Goal: Task Accomplishment & Management: Use online tool/utility

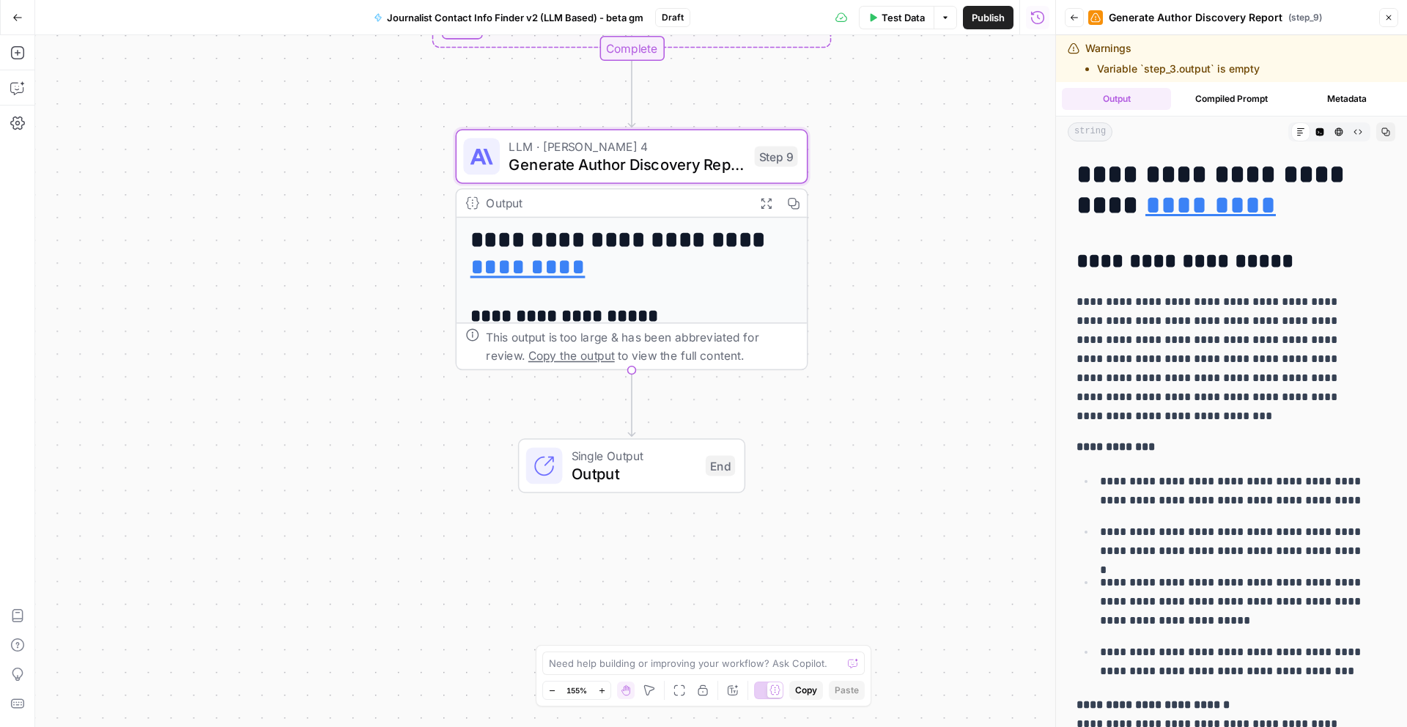
scroll to position [1215, 0]
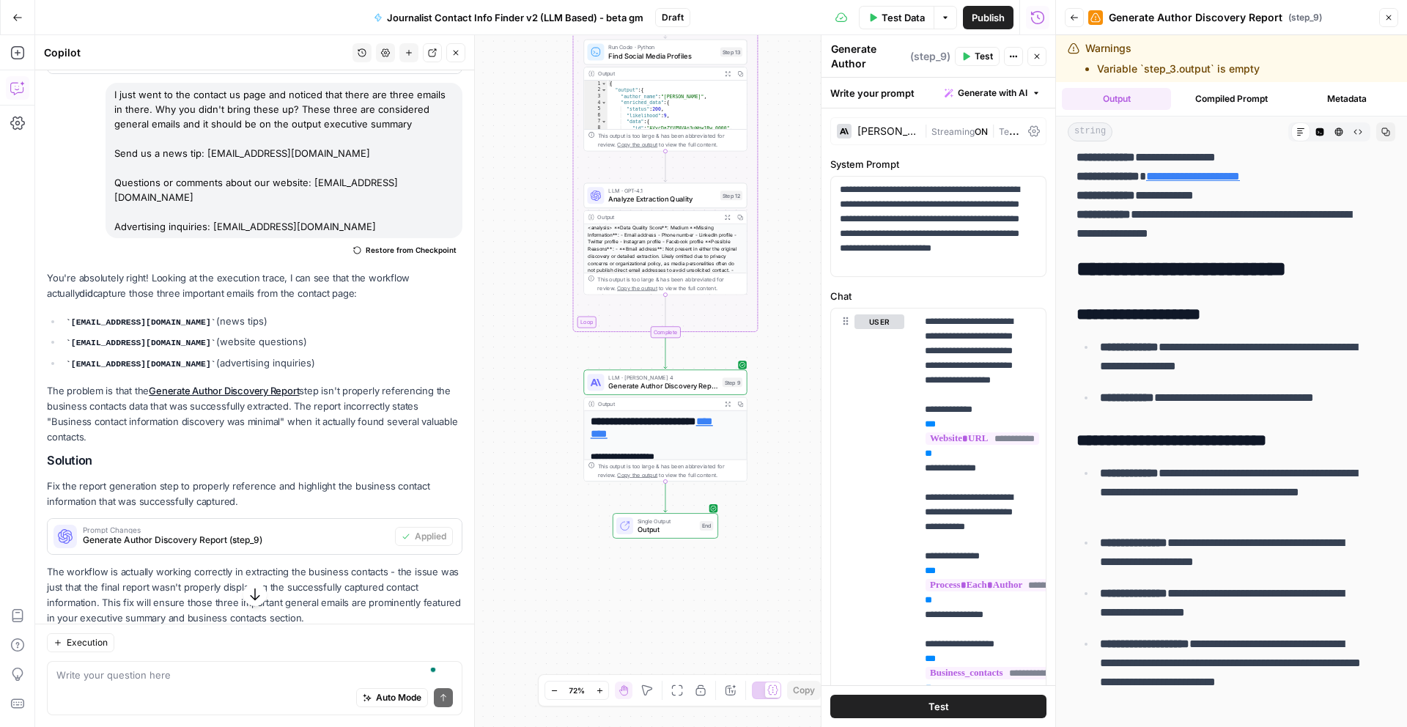
scroll to position [865, 0]
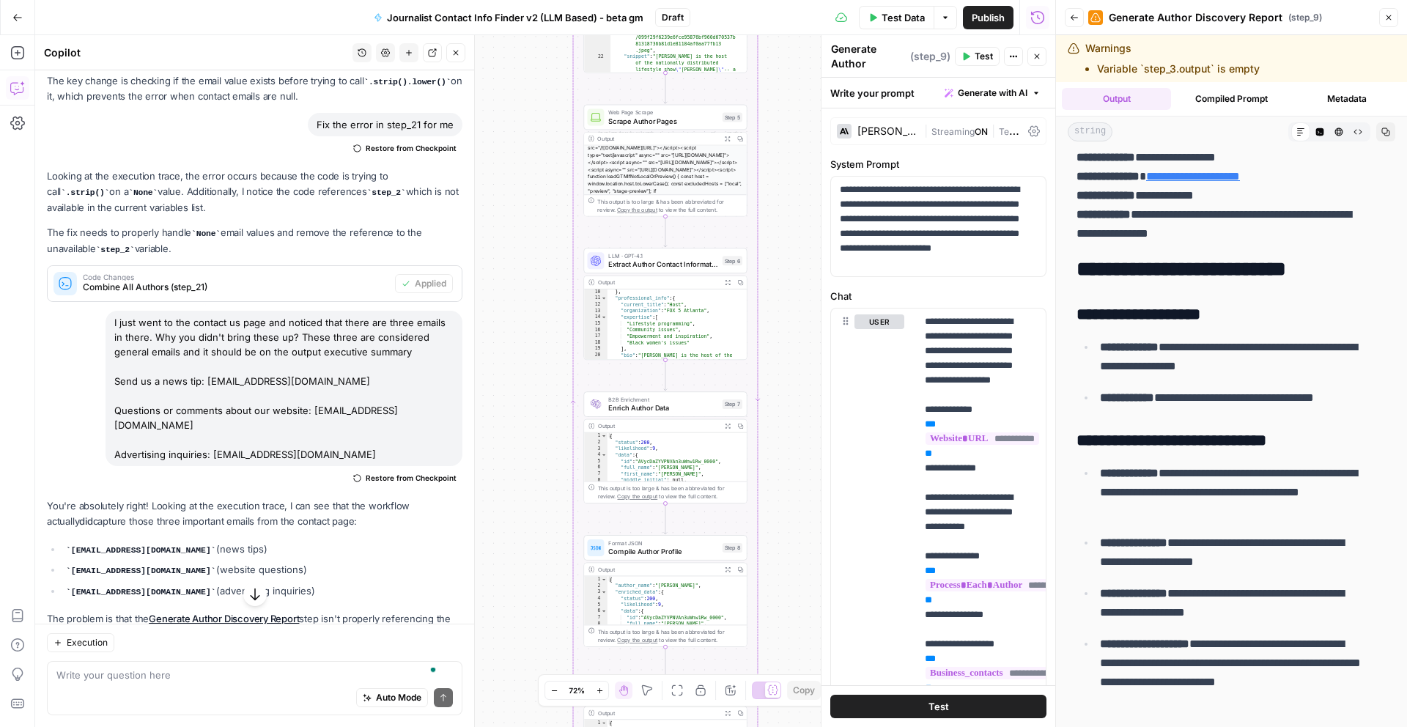
click at [1036, 59] on icon "button" at bounding box center [1037, 56] width 9 height 9
click at [1036, 59] on div "Test Actions Close" at bounding box center [1001, 56] width 92 height 19
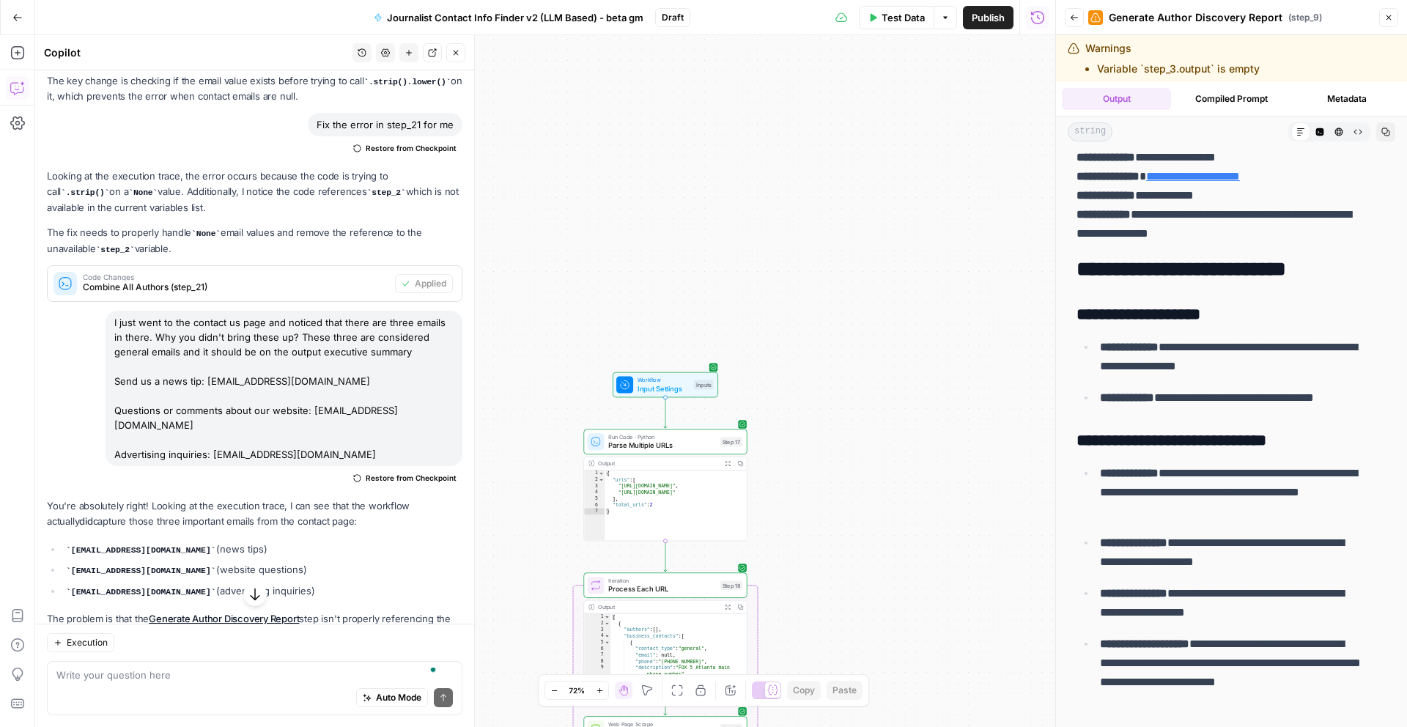
click at [685, 365] on span "Test Step" at bounding box center [695, 366] width 28 height 10
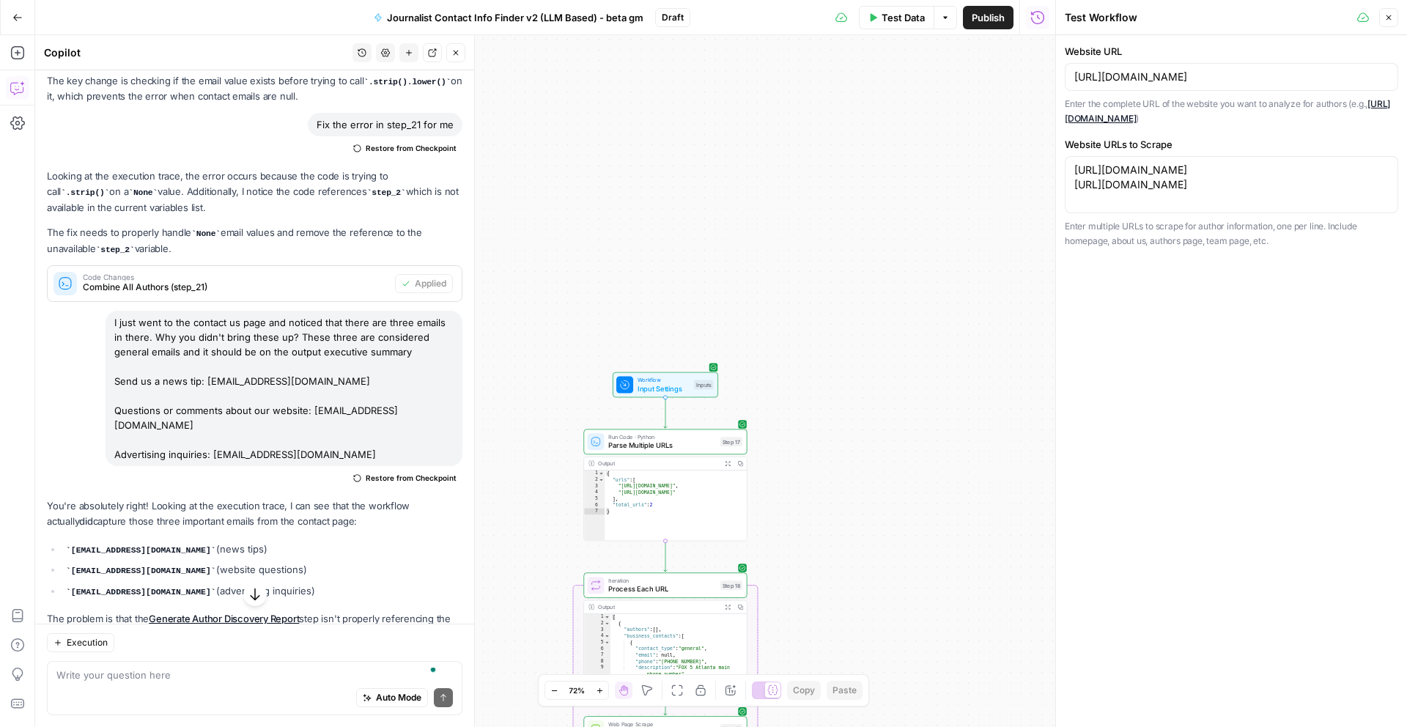
click at [1147, 88] on div "[URL][DOMAIN_NAME]" at bounding box center [1232, 77] width 334 height 28
drag, startPoint x: 1072, startPoint y: 79, endPoint x: 1159, endPoint y: 74, distance: 87.4
click at [1159, 74] on div "[URL][DOMAIN_NAME]" at bounding box center [1232, 77] width 334 height 28
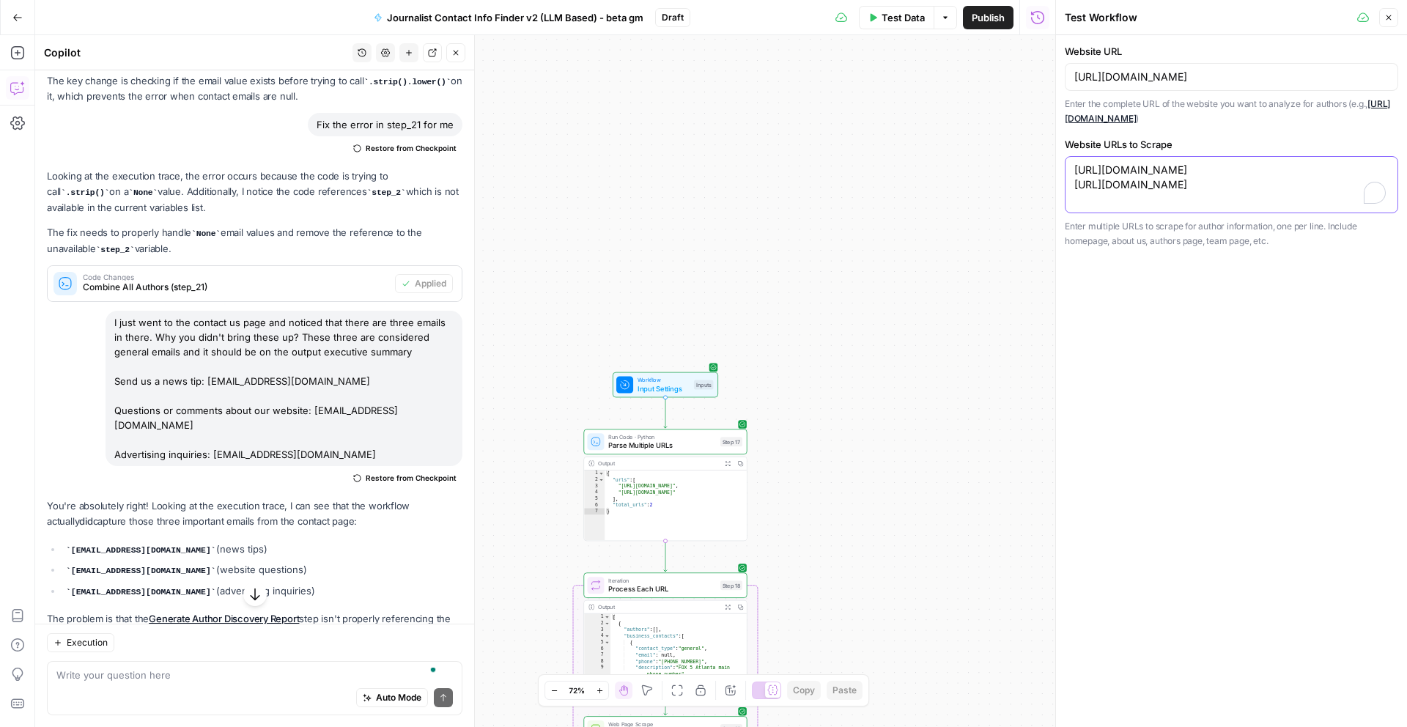
click at [1119, 167] on textarea "[URL][DOMAIN_NAME] [URL][DOMAIN_NAME]" at bounding box center [1232, 177] width 314 height 29
click at [1119, 166] on textarea "[URL][DOMAIN_NAME] [URL][DOMAIN_NAME]" at bounding box center [1232, 177] width 314 height 29
click at [1132, 192] on textarea "[URL][DOMAIN_NAME] [URL][DOMAIN_NAME]" at bounding box center [1232, 177] width 314 height 29
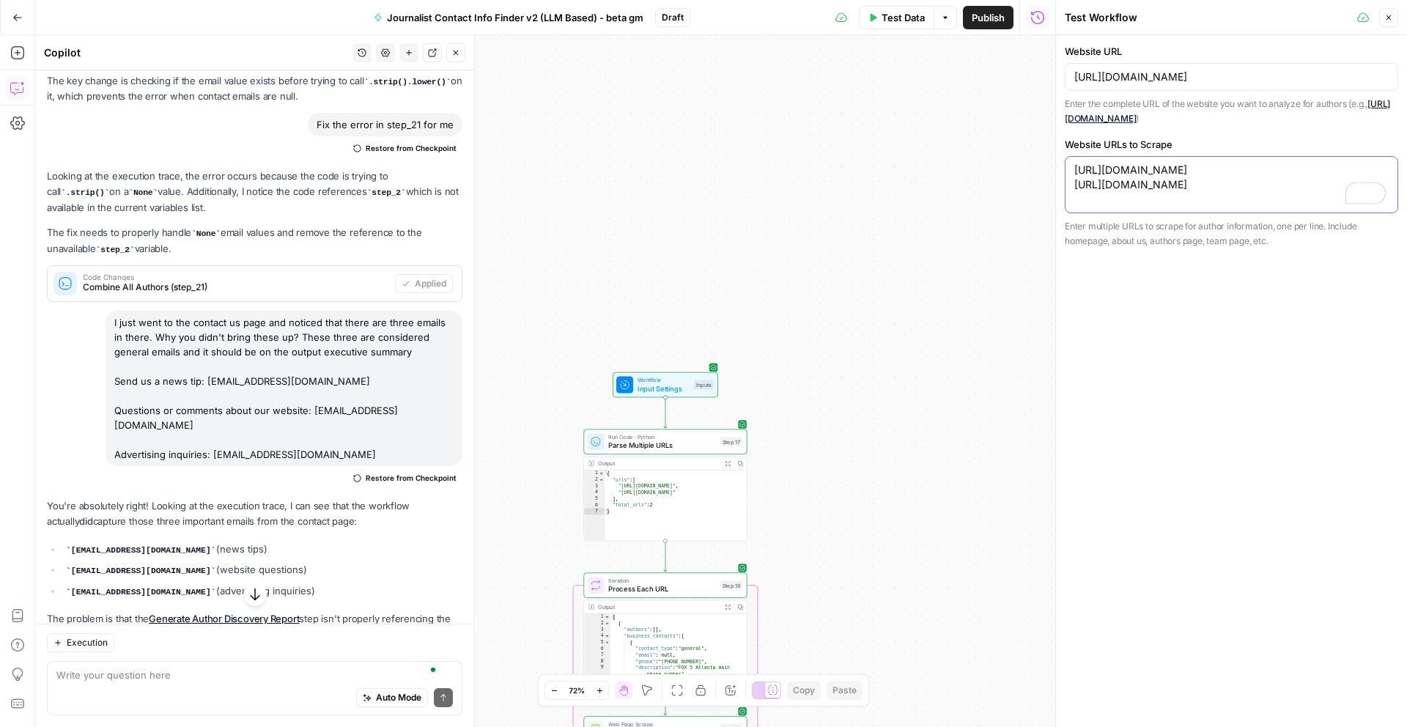
click at [1132, 192] on textarea "[URL][DOMAIN_NAME] [URL][DOMAIN_NAME]" at bounding box center [1232, 177] width 314 height 29
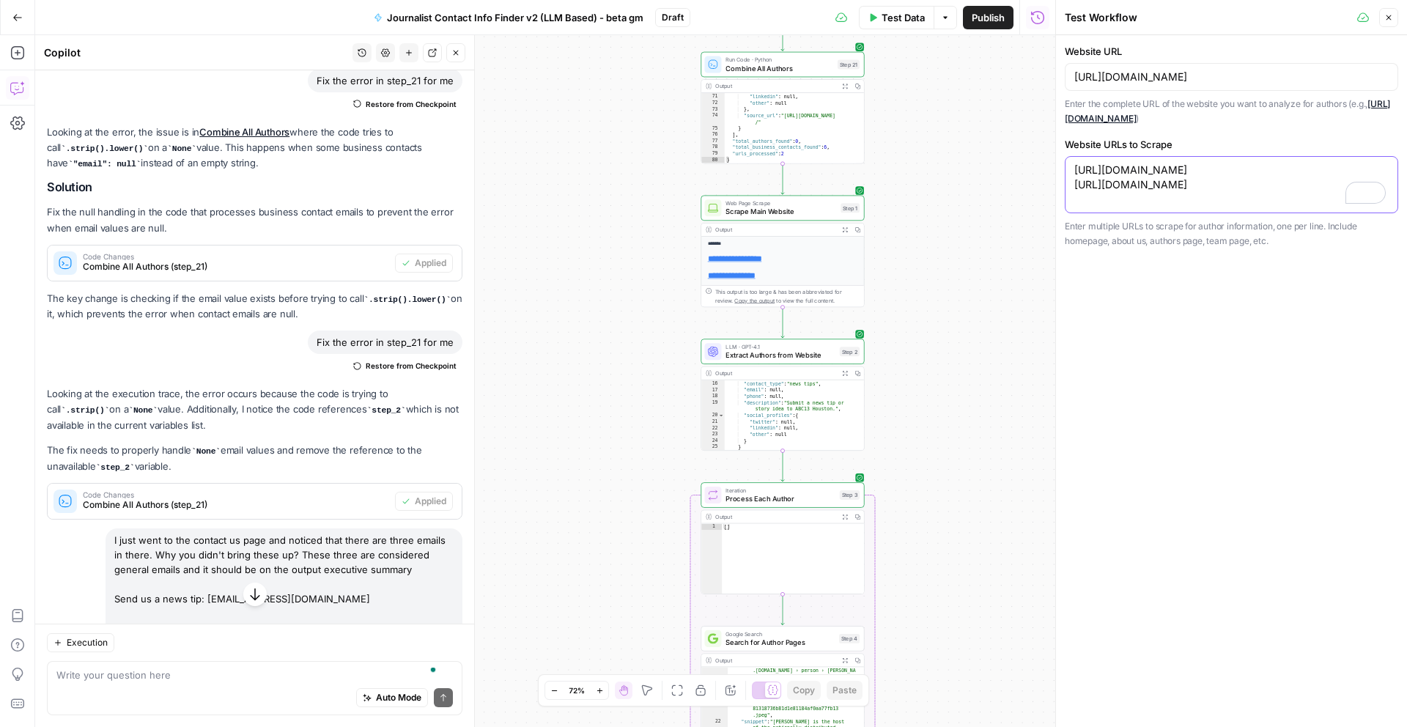
scroll to position [166, 0]
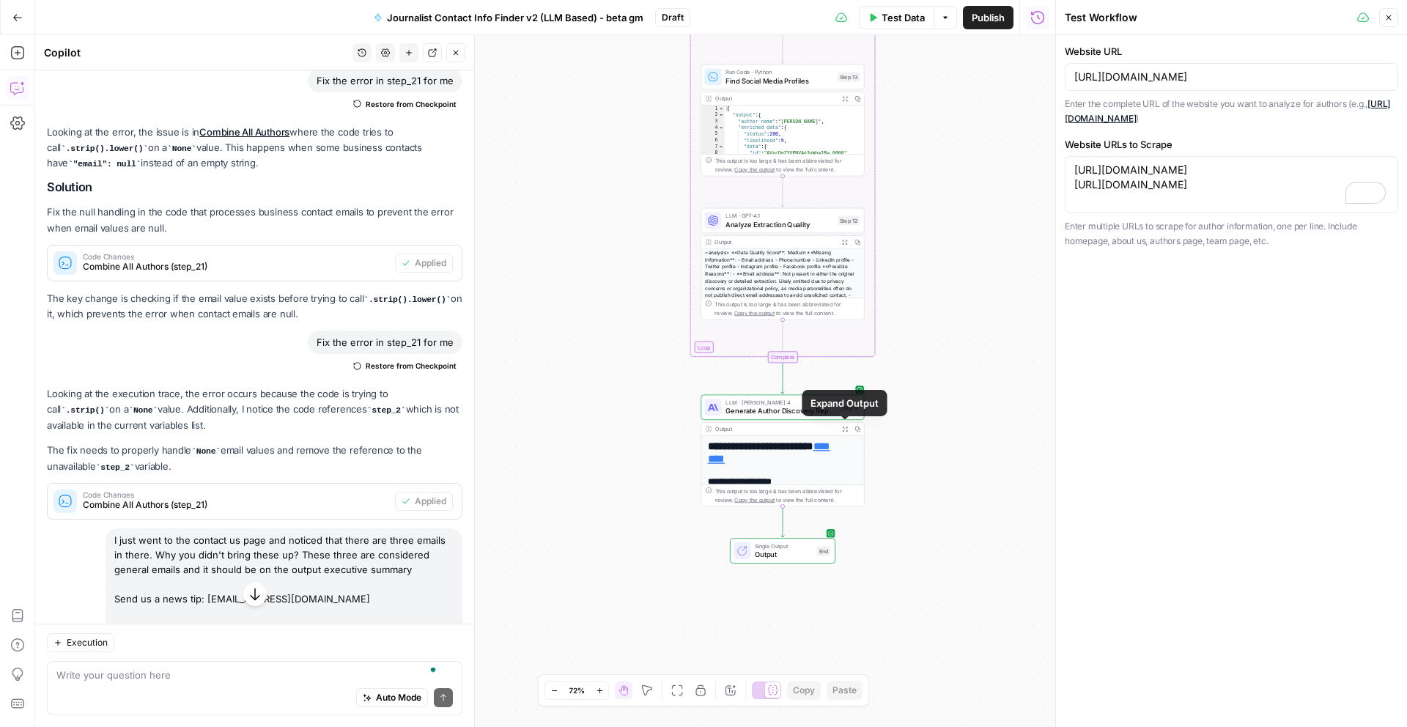
click at [847, 432] on button "Expand Output" at bounding box center [845, 429] width 12 height 12
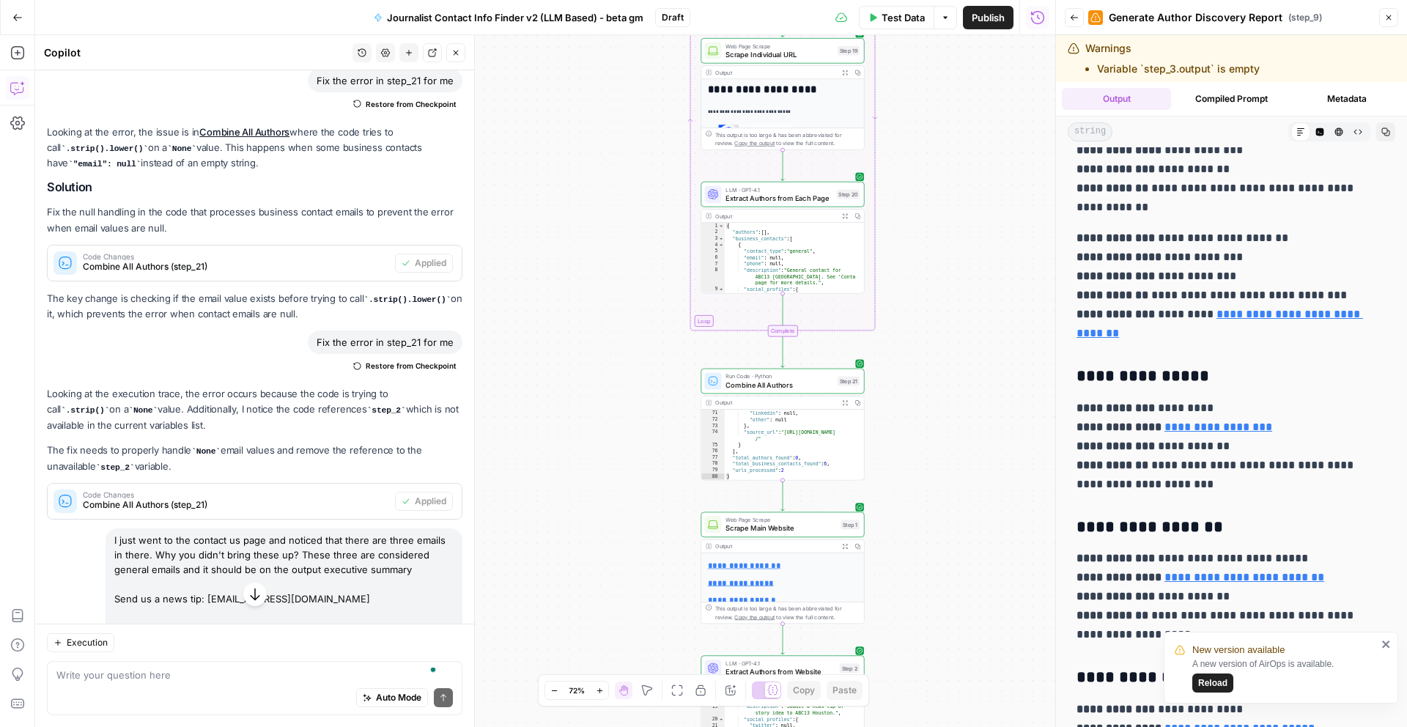
scroll to position [882, 0]
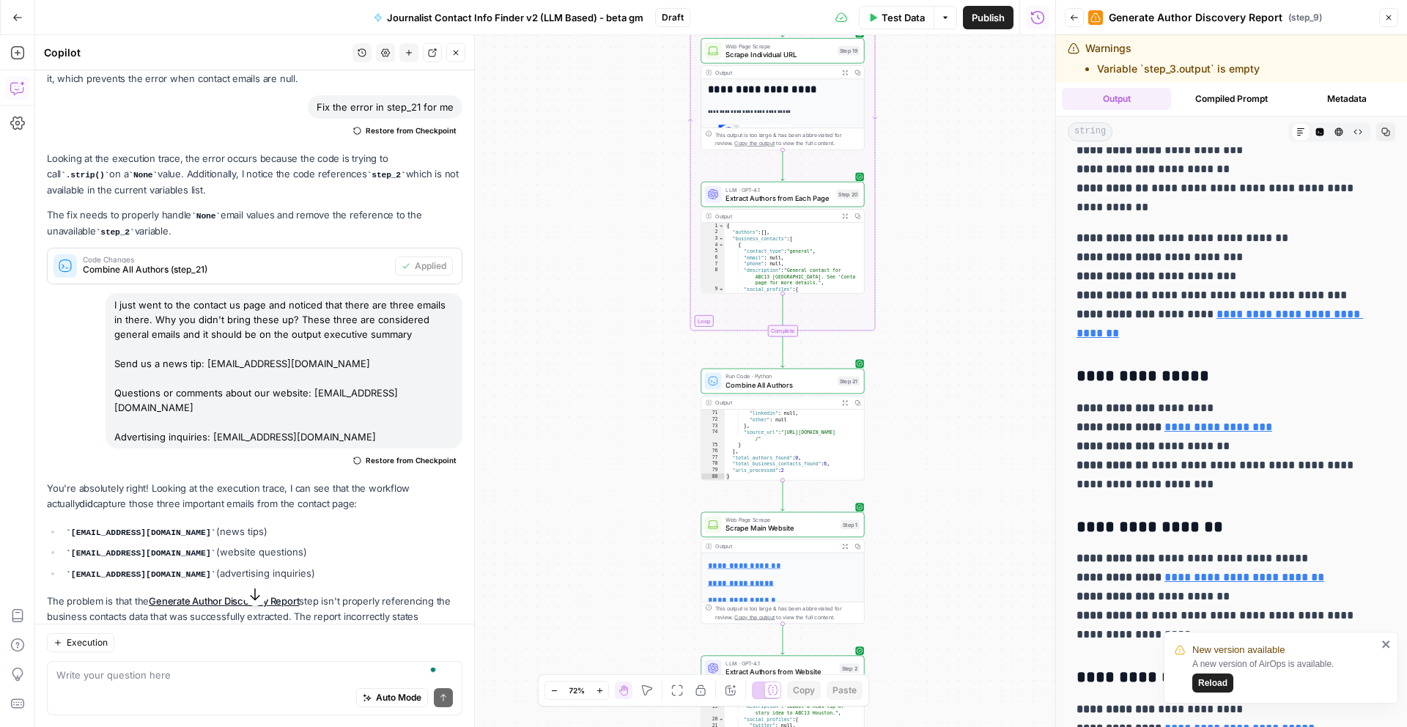
click at [122, 684] on div "Auto Mode Send" at bounding box center [254, 698] width 397 height 32
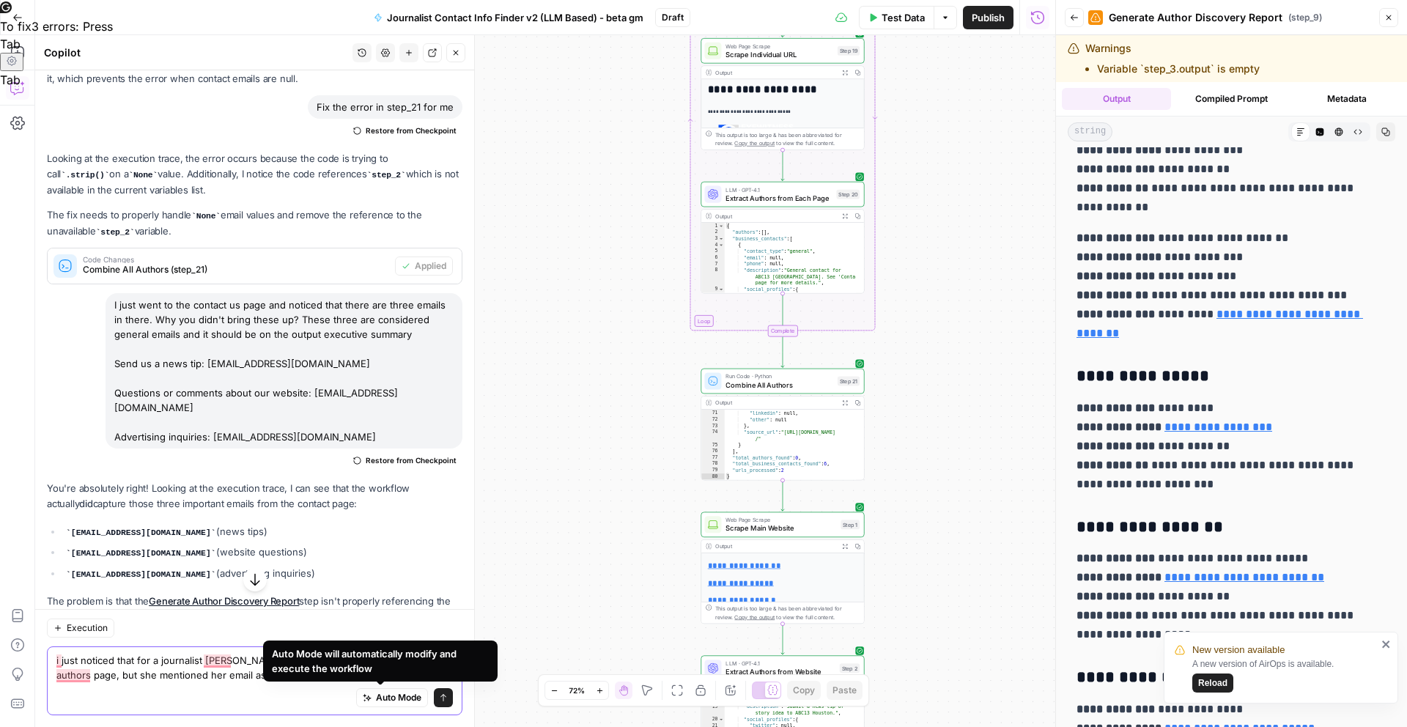
paste textarea "[URL][DOMAIN_NAME][US_STATE]"
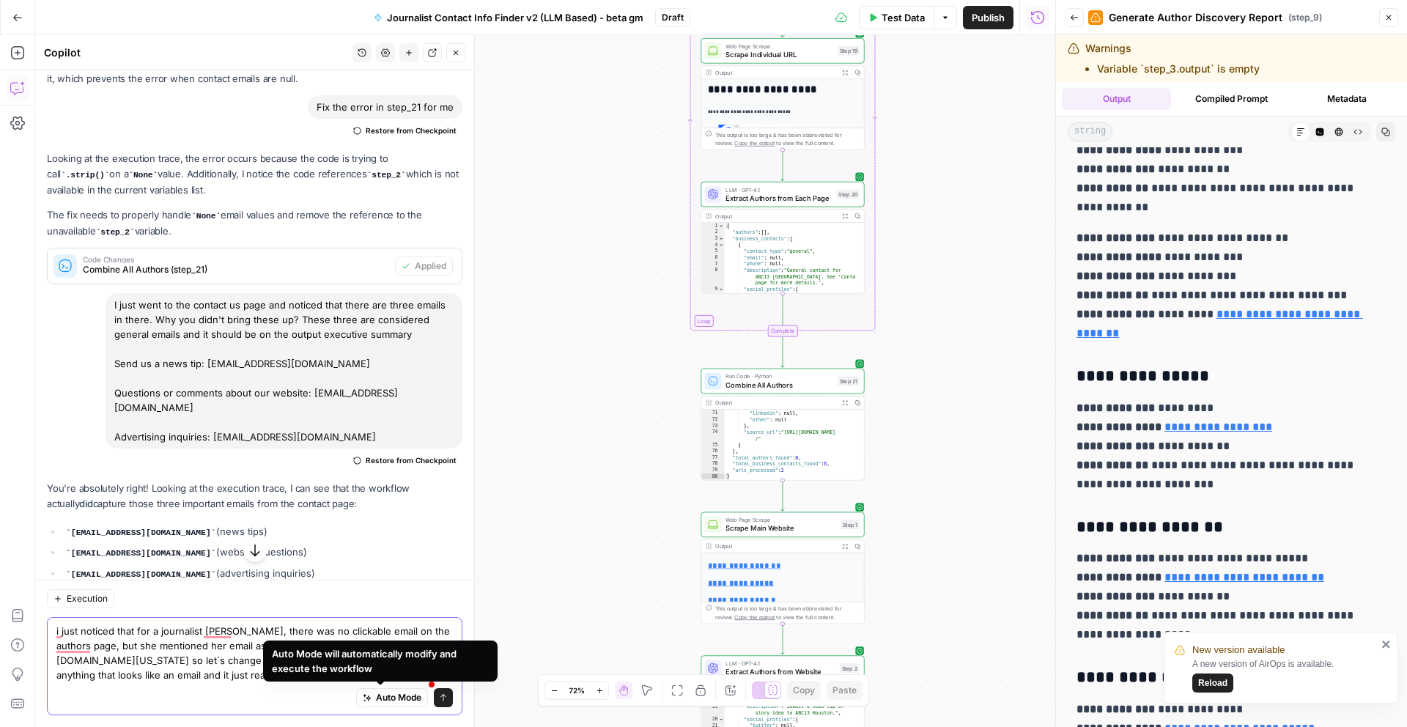
type textarea "i just noticed that for a journalist [PERSON_NAME], there was no clickable emai…"
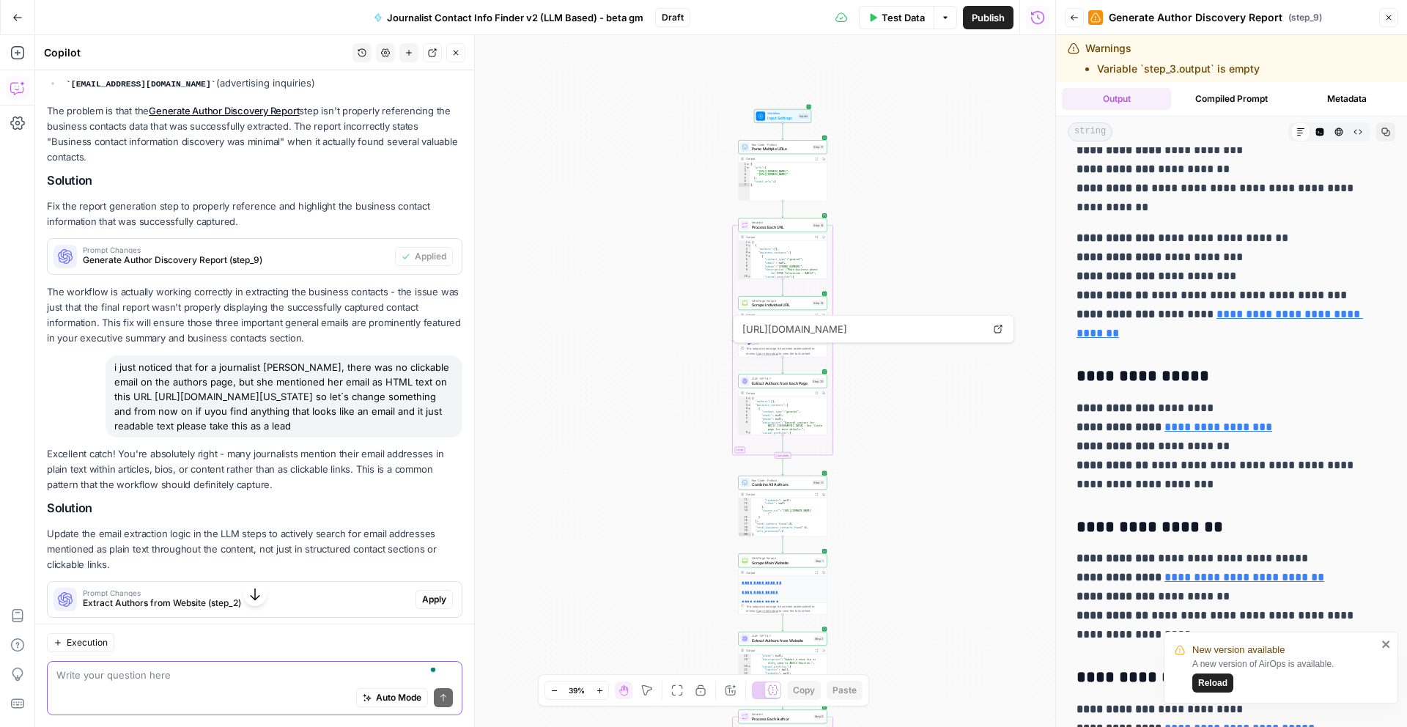
scroll to position [1560, 0]
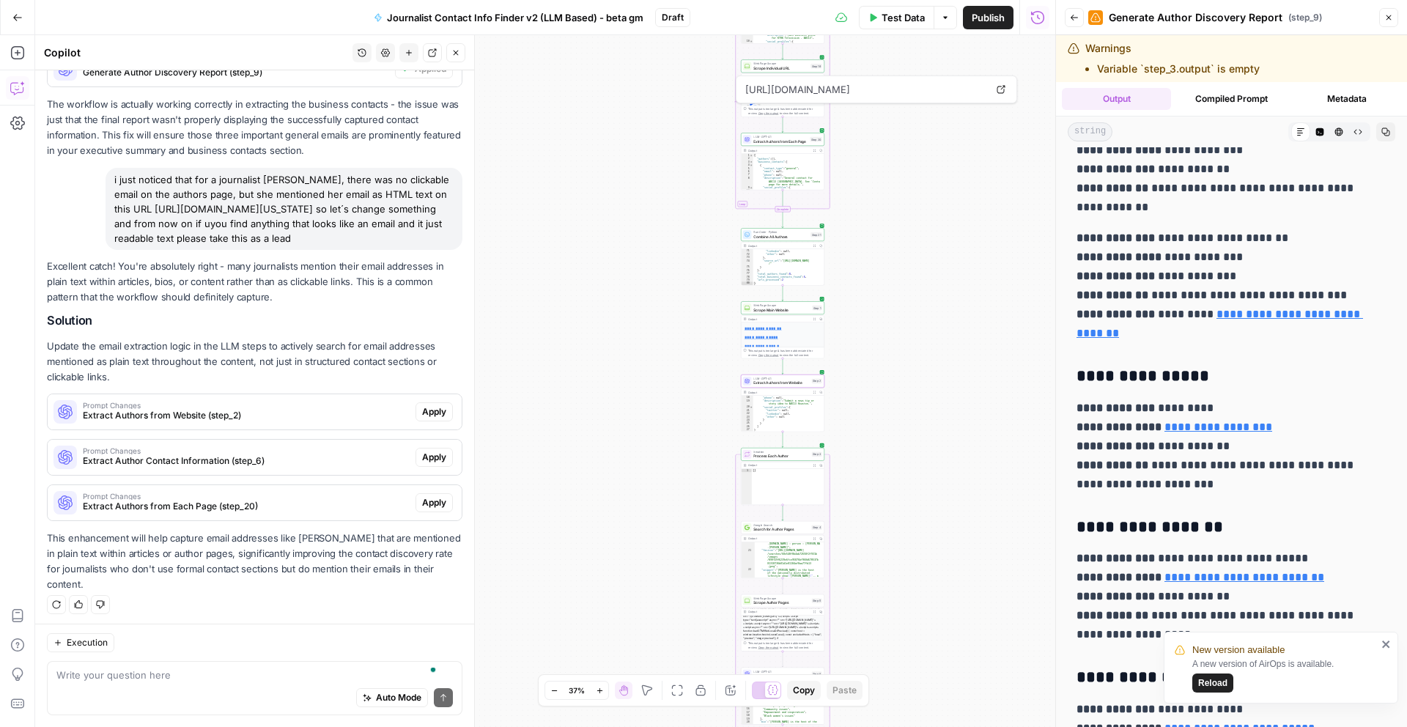
click at [435, 408] on button "Apply" at bounding box center [434, 411] width 37 height 19
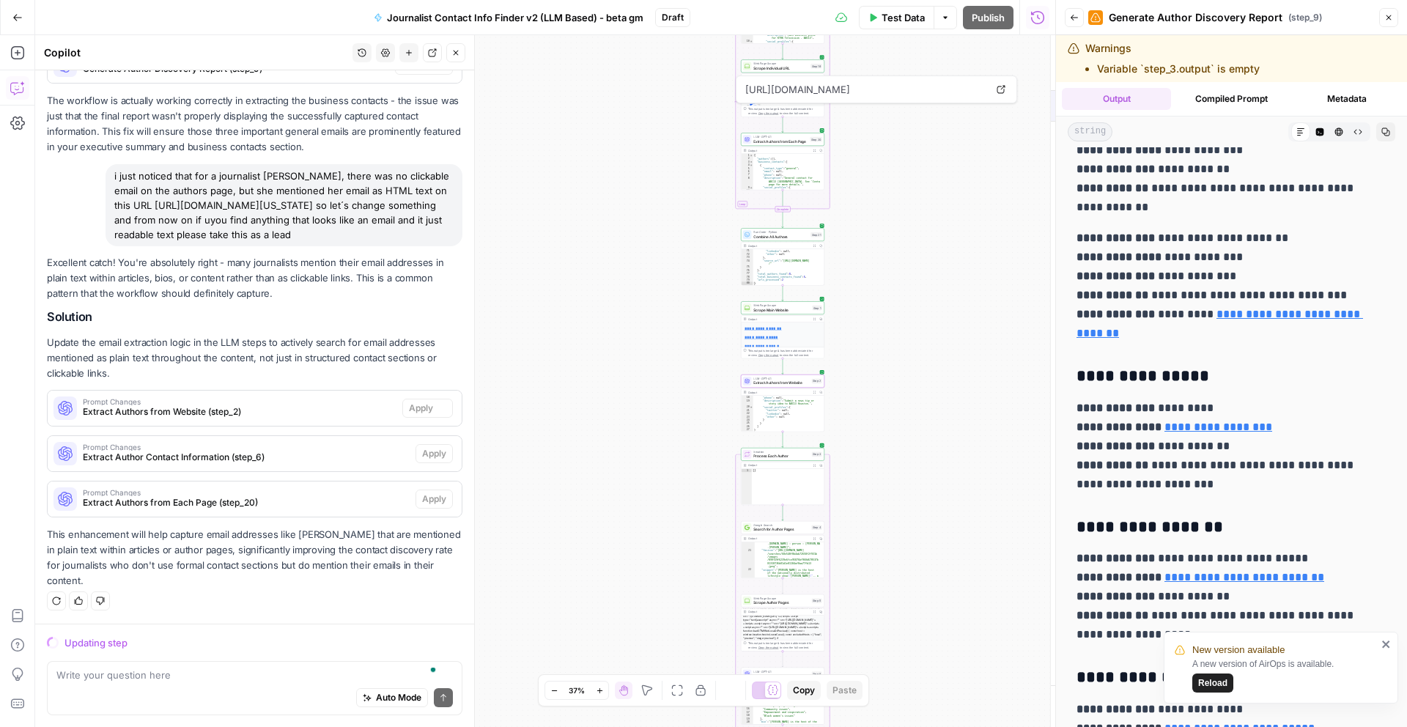
scroll to position [1467, 0]
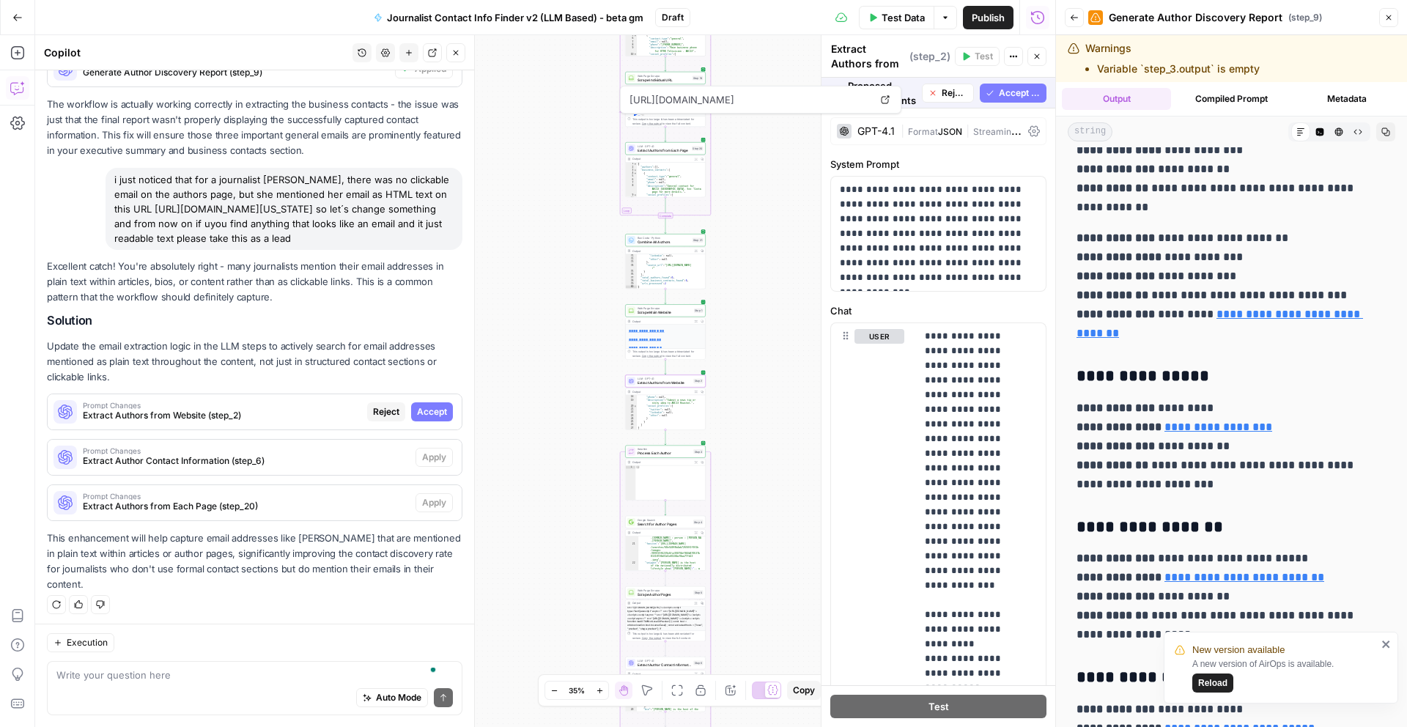
click at [425, 405] on span "Accept" at bounding box center [432, 411] width 30 height 13
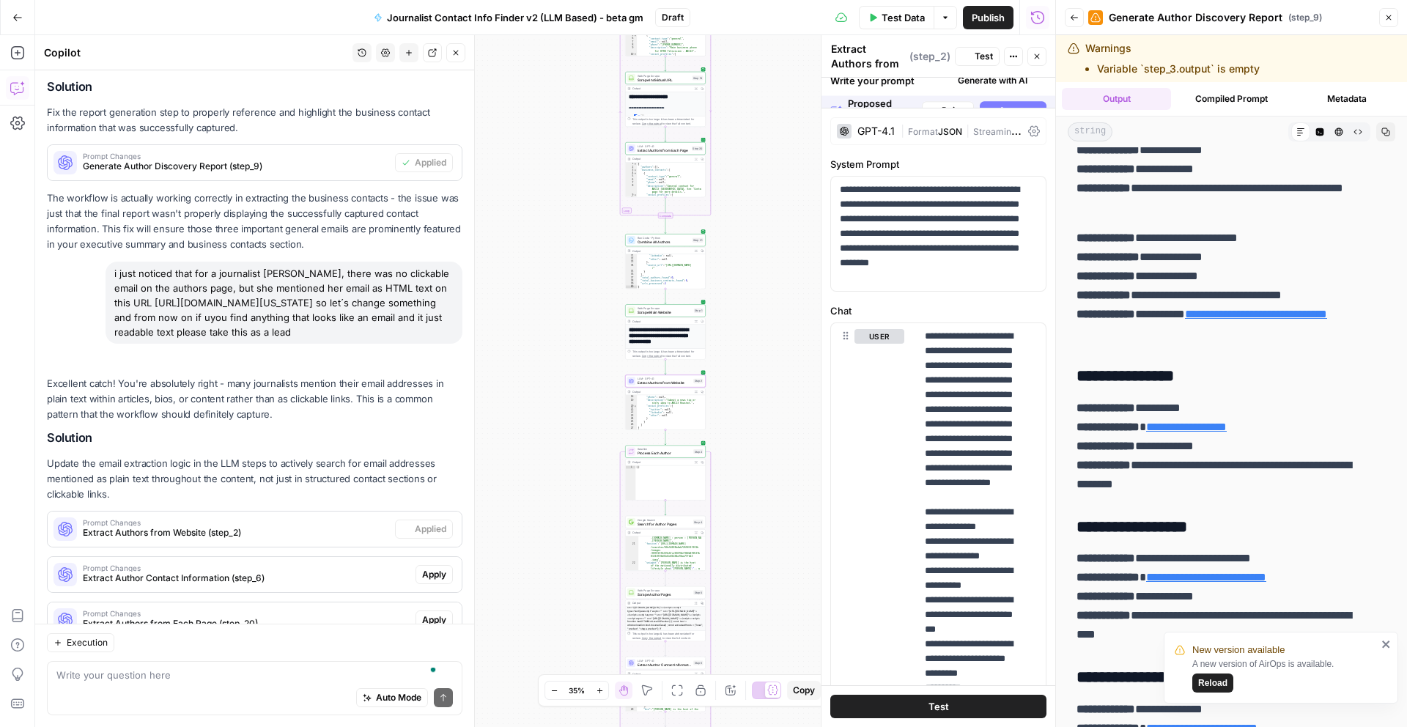
scroll to position [0, 0]
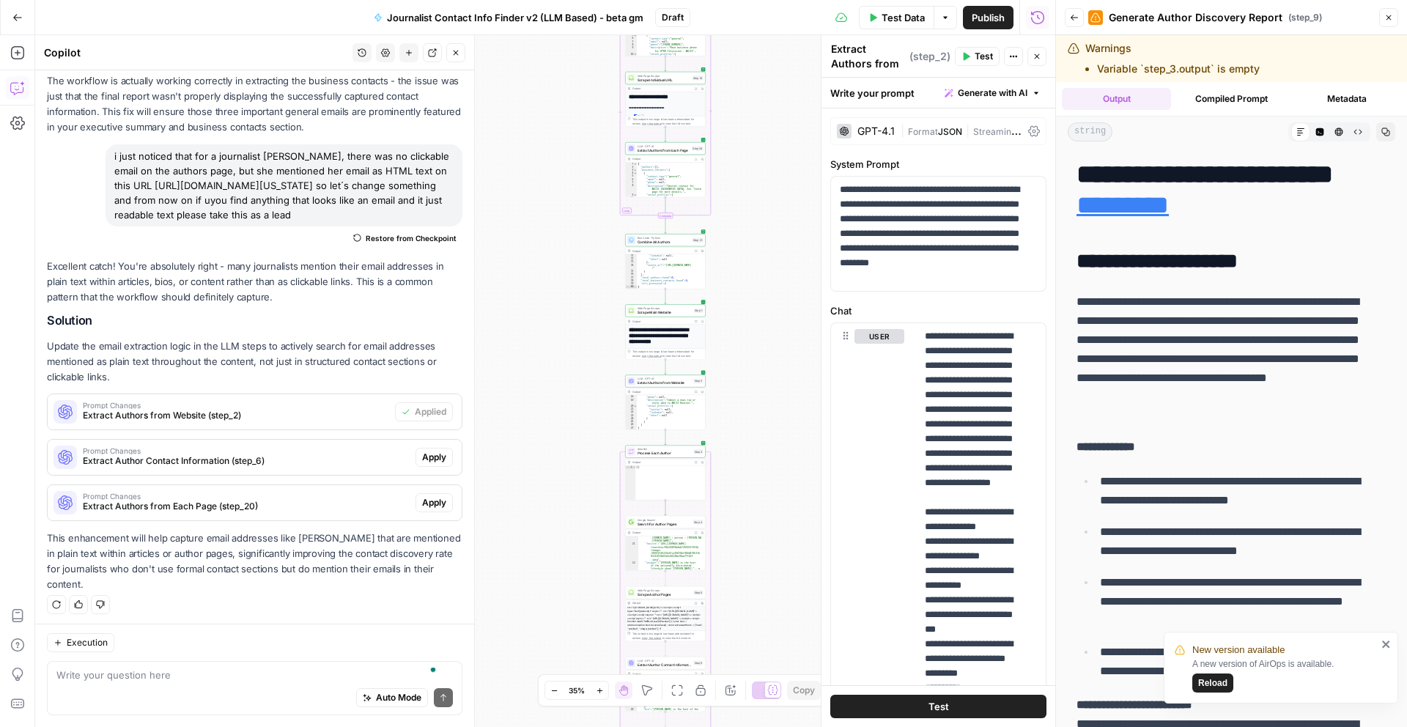
drag, startPoint x: 114, startPoint y: 369, endPoint x: 76, endPoint y: 353, distance: 40.7
click at [76, 353] on p "Update the email extraction logic in the LLM steps to actively search for email…" at bounding box center [255, 362] width 416 height 46
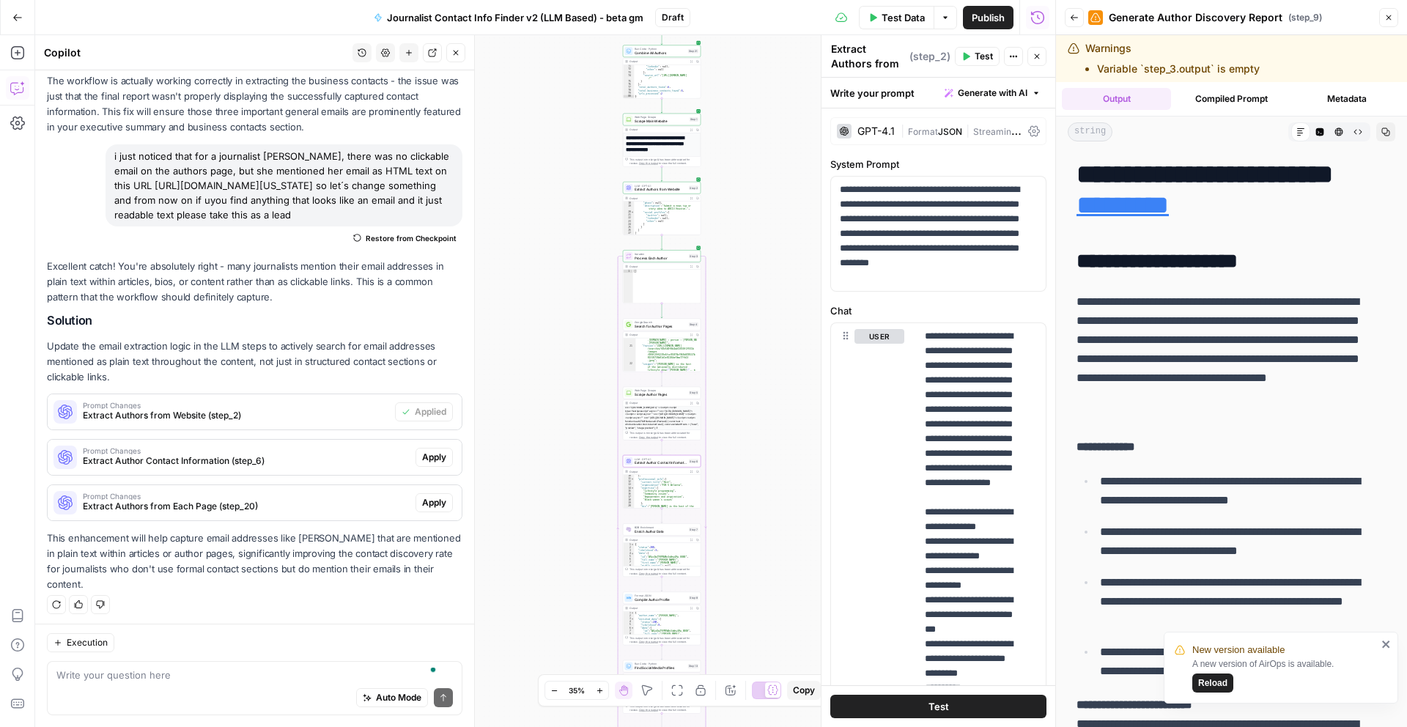
click at [434, 454] on span "Apply" at bounding box center [434, 457] width 24 height 13
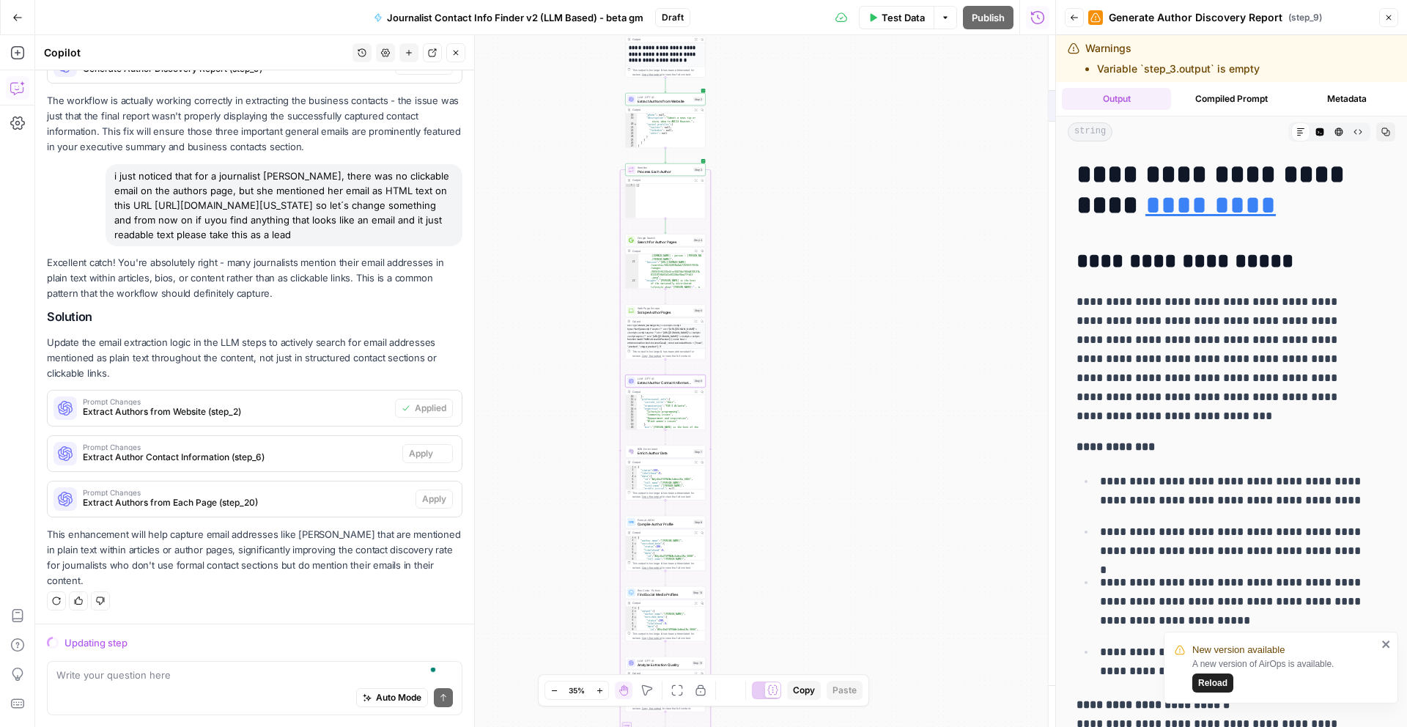
scroll to position [1467, 0]
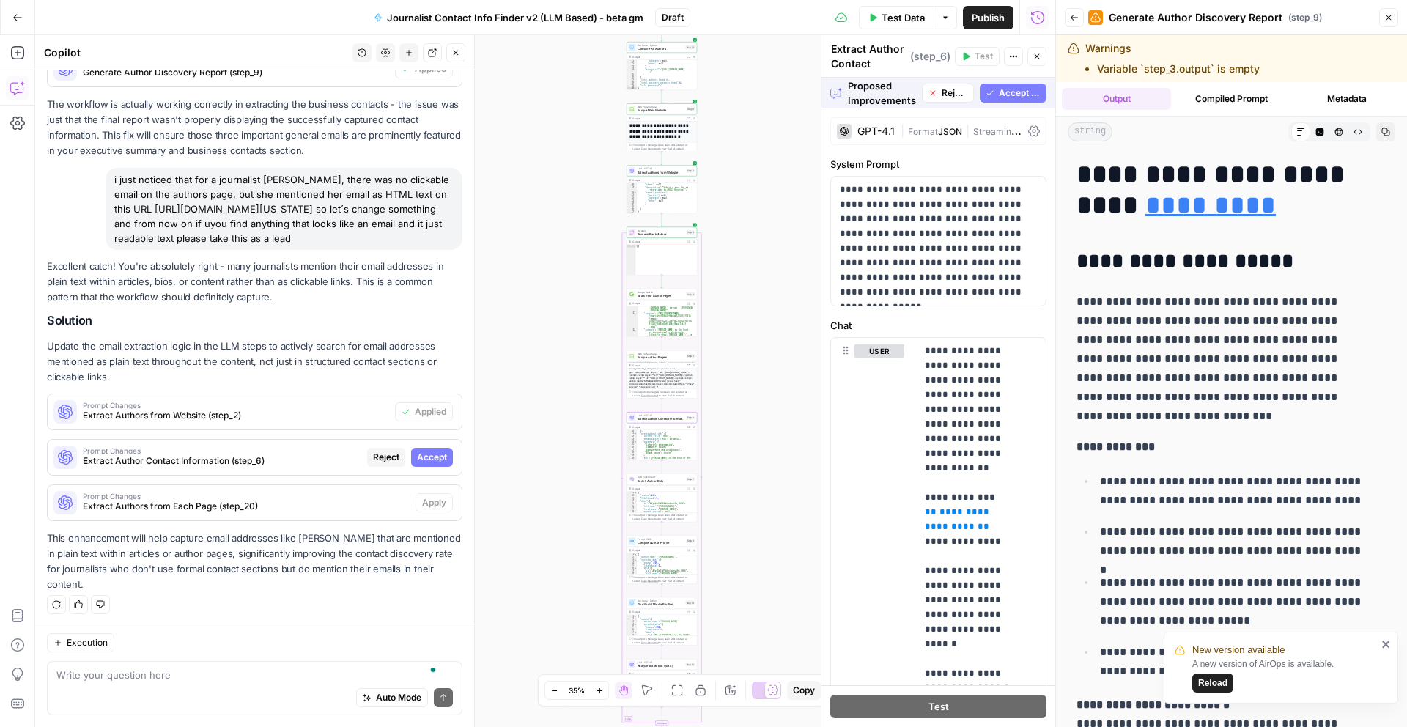
click at [424, 459] on span "Accept" at bounding box center [432, 457] width 30 height 13
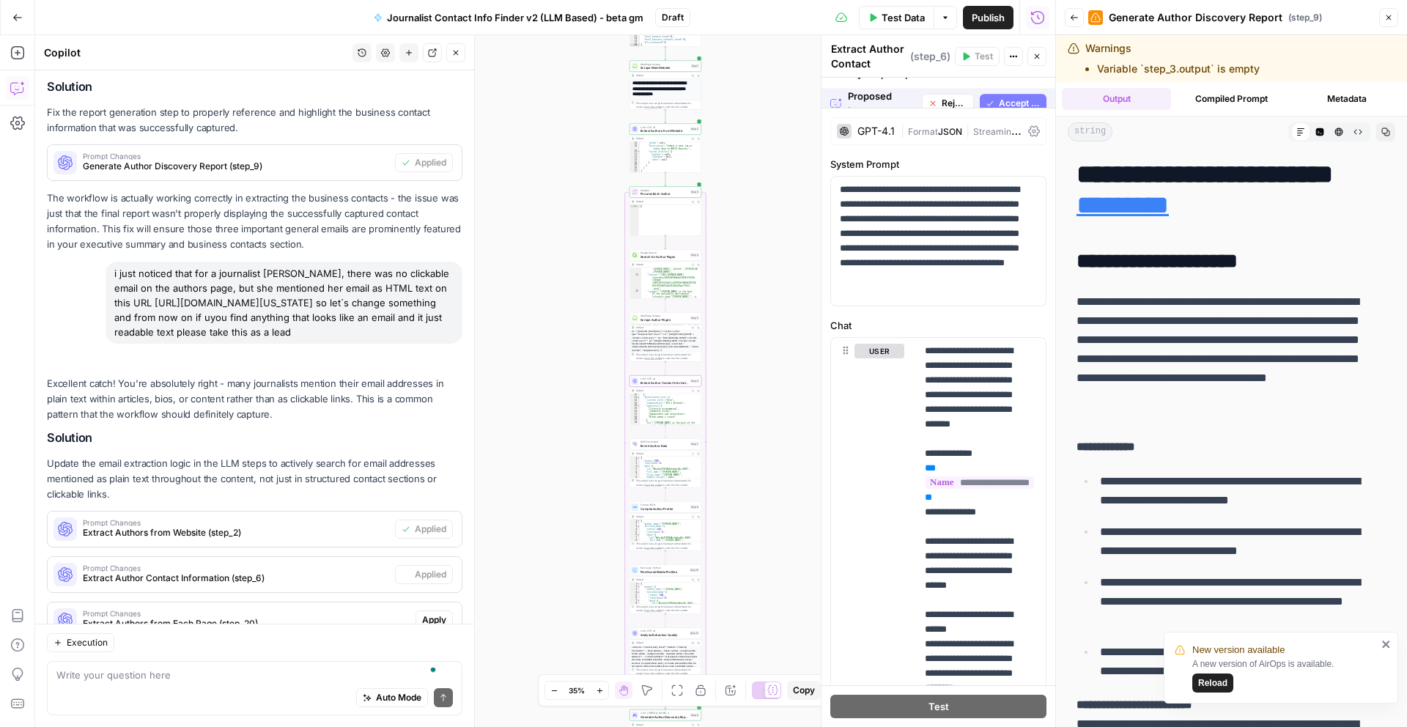
scroll to position [1584, 0]
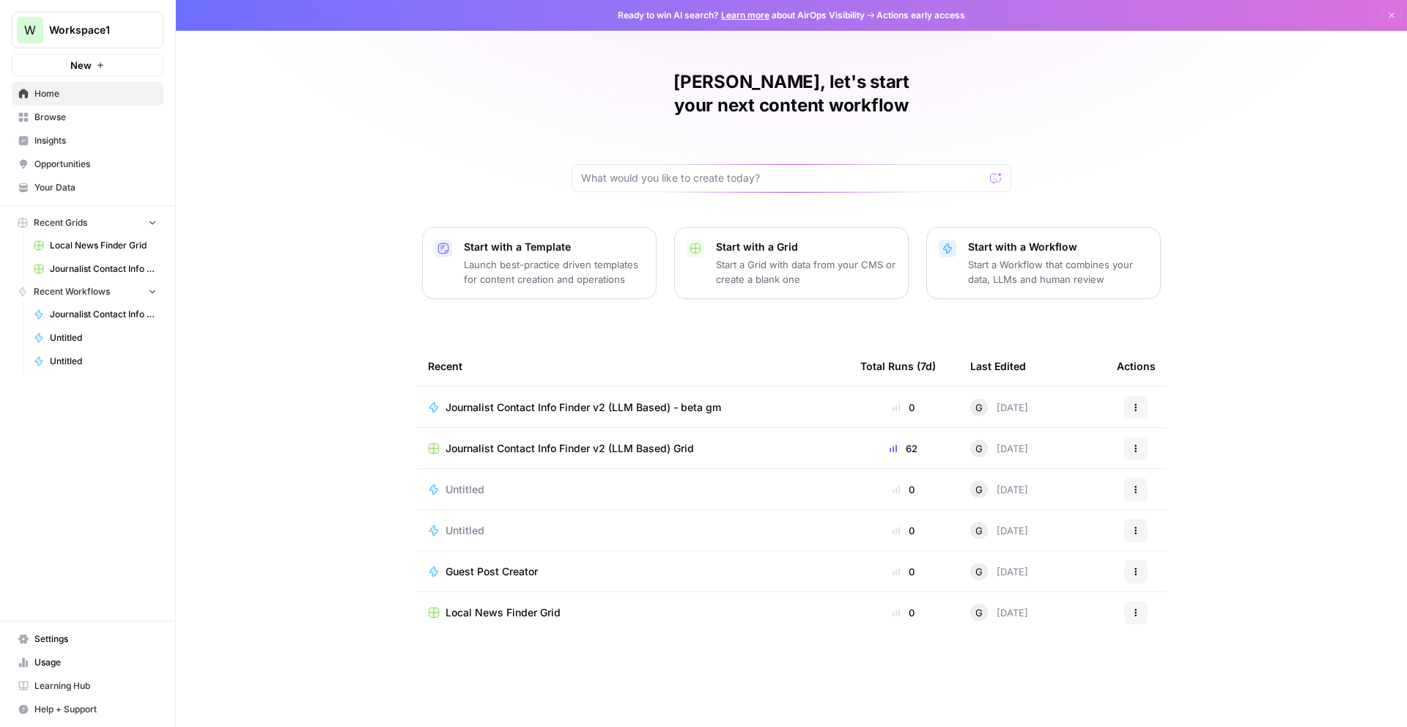
click at [78, 269] on span "Journalist Contact Info Finder v2 (LLM Based) Grid" at bounding box center [103, 268] width 107 height 13
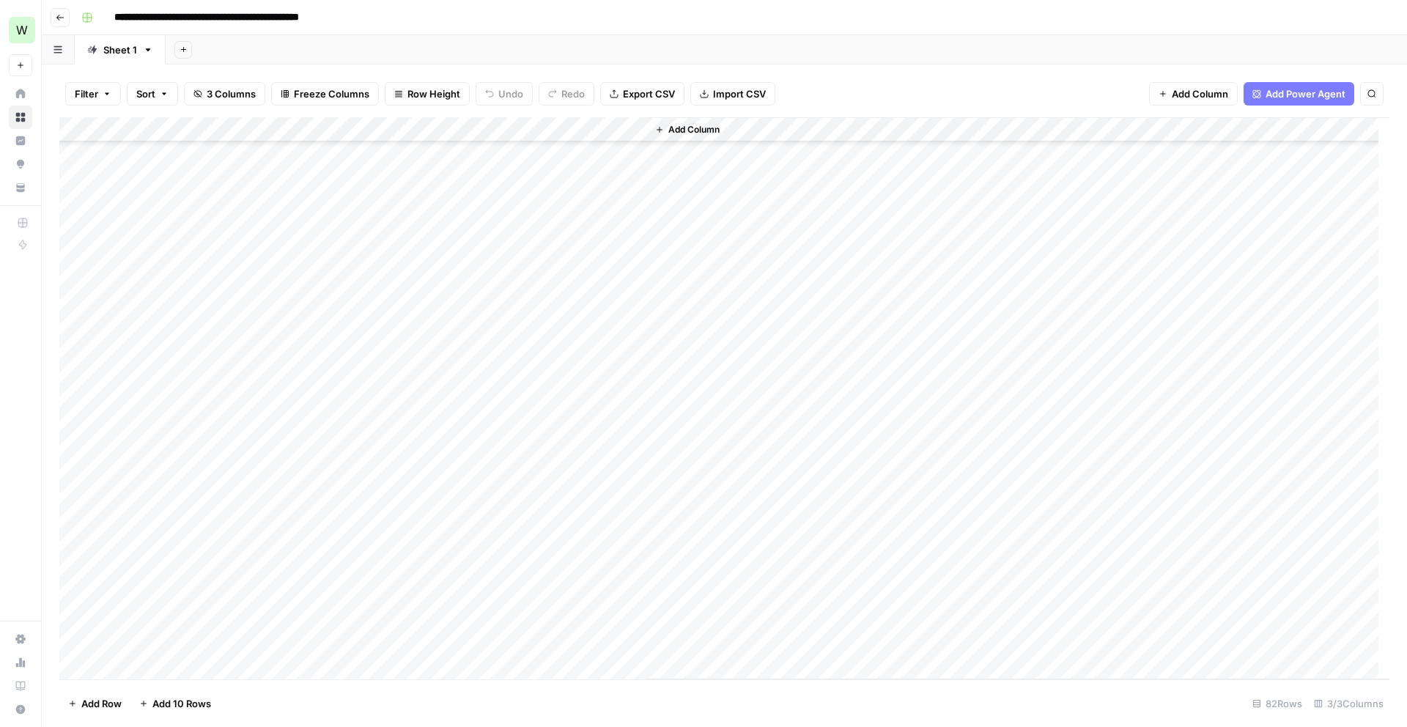
scroll to position [1530, 0]
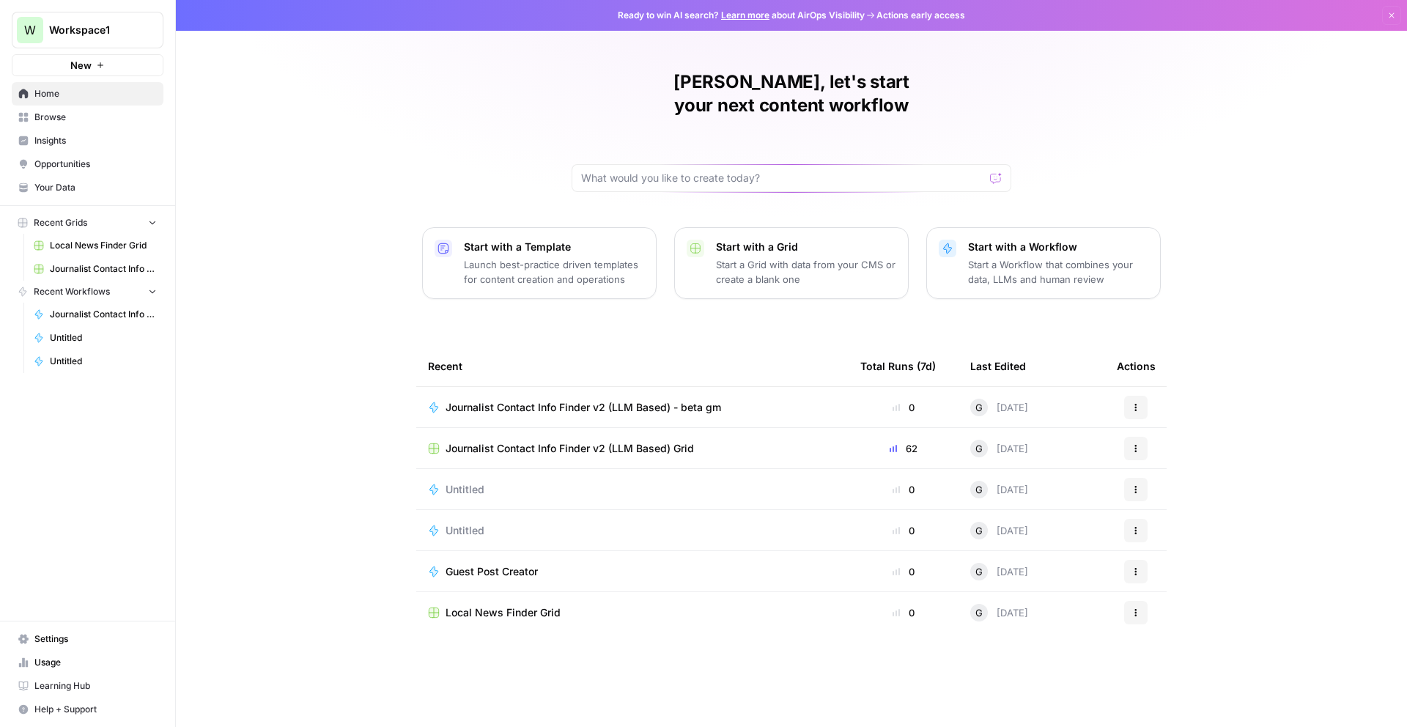
click at [51, 121] on span "Browse" at bounding box center [95, 117] width 122 height 13
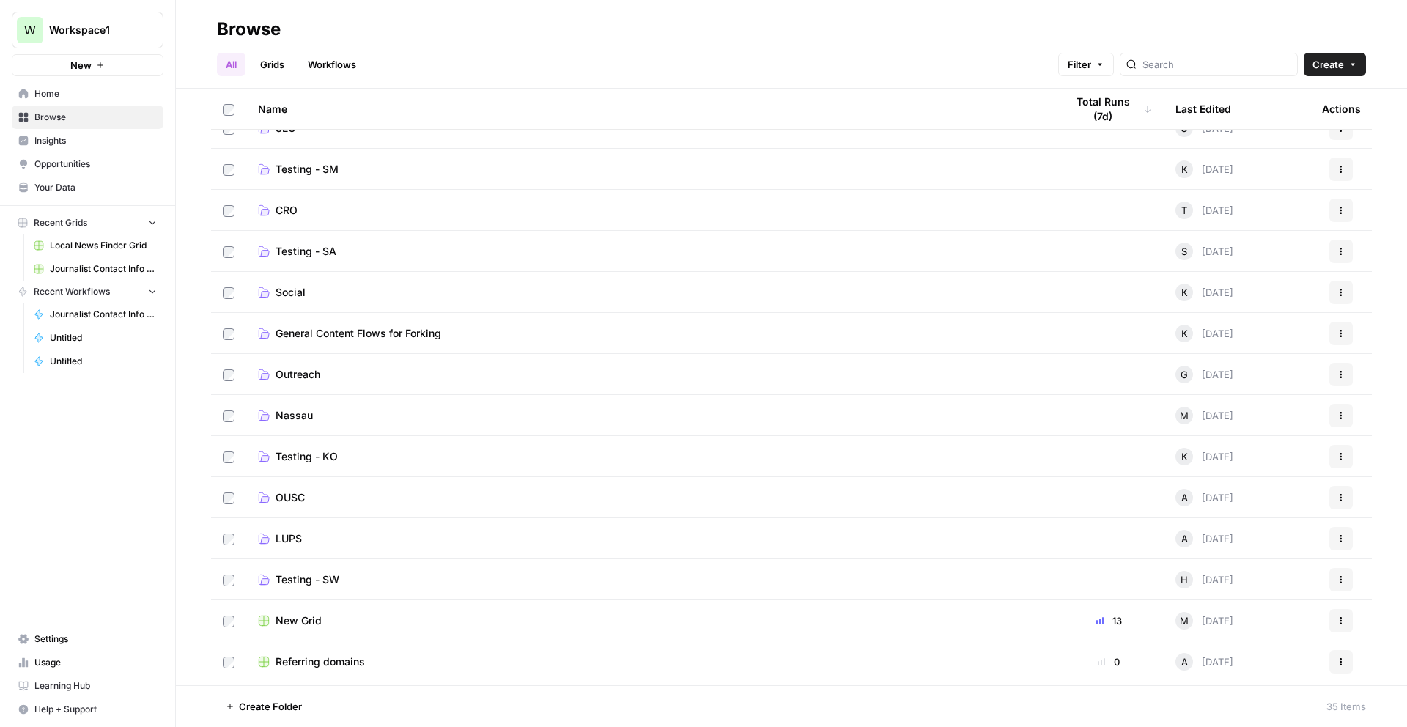
scroll to position [616, 0]
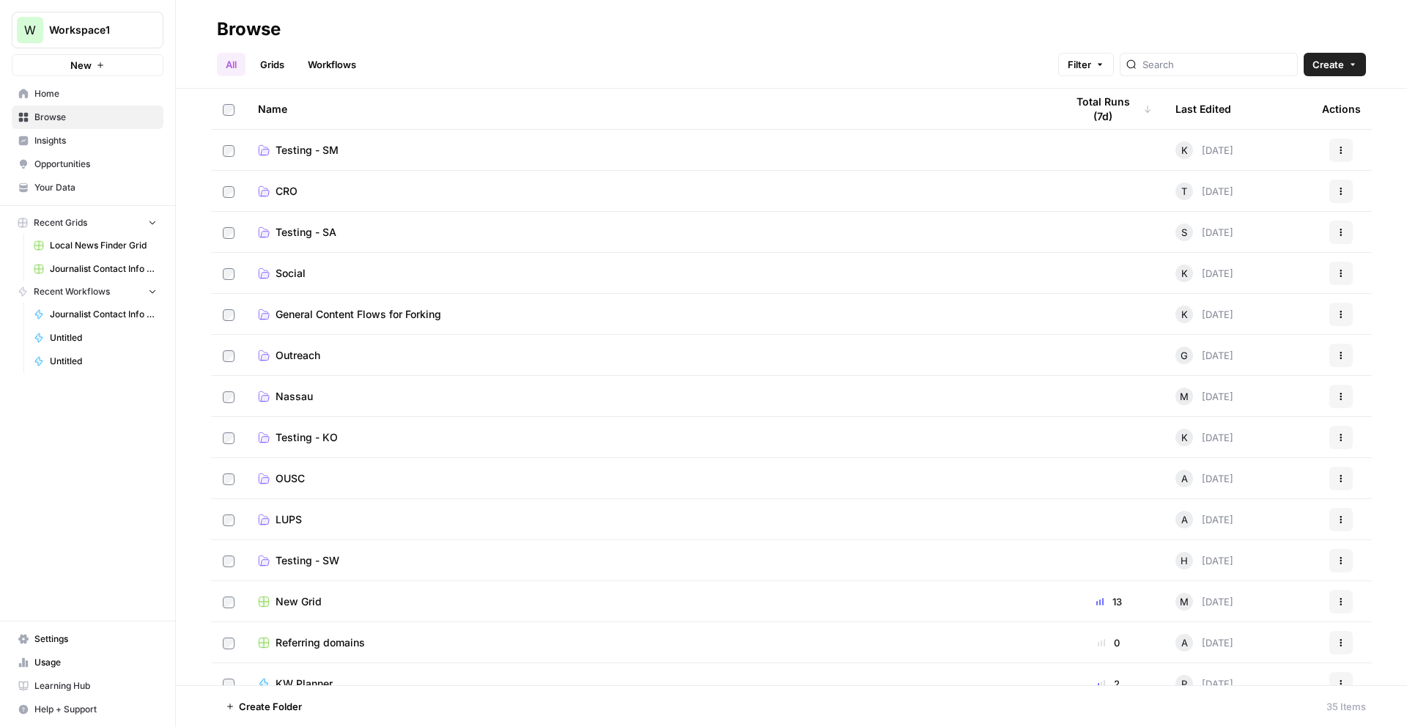
click at [313, 355] on span "Outreach" at bounding box center [298, 355] width 45 height 15
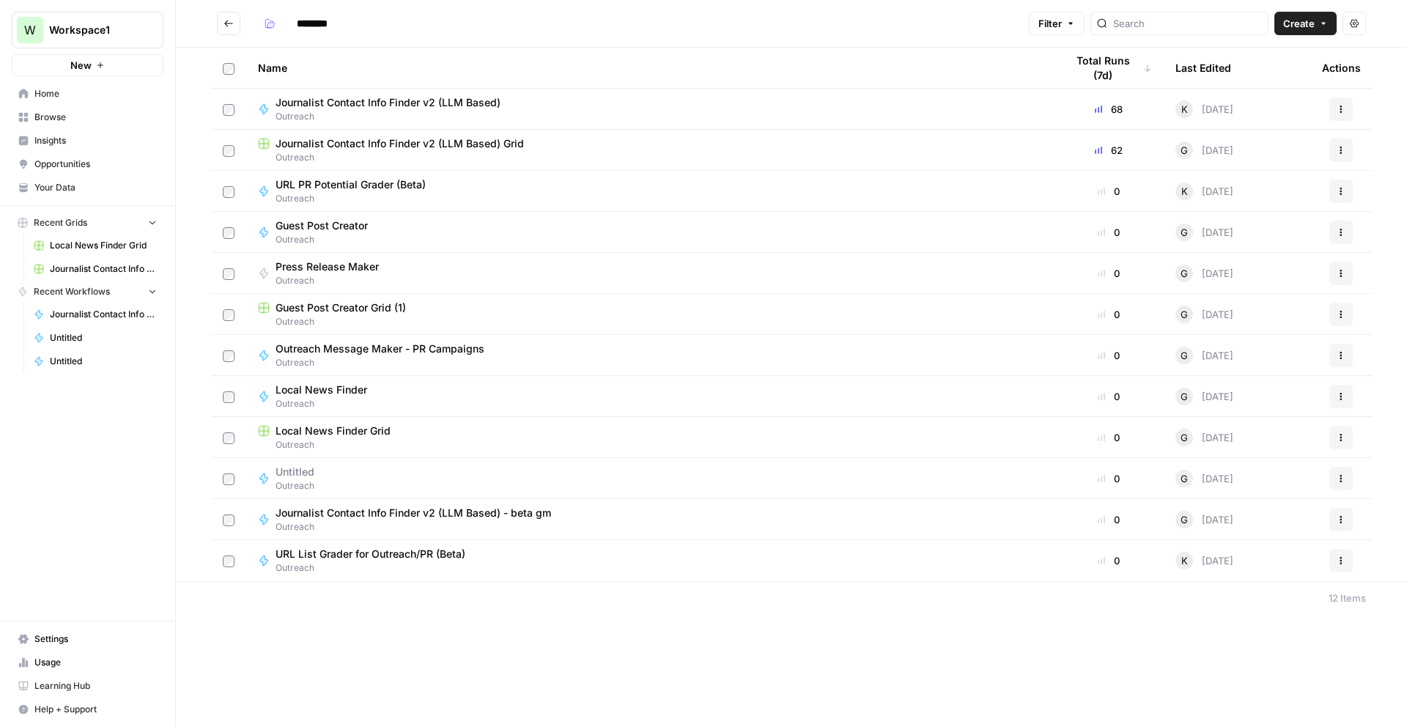
click at [90, 120] on span "Browse" at bounding box center [95, 117] width 122 height 13
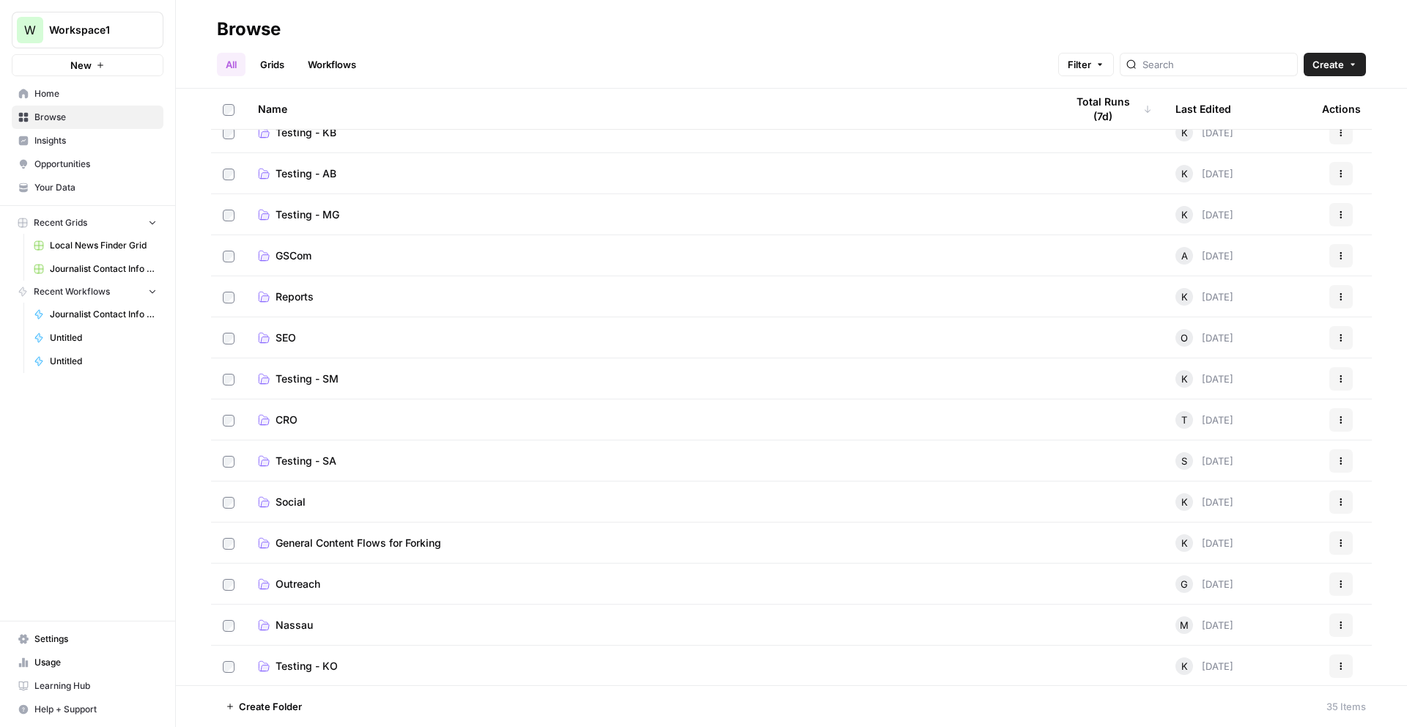
scroll to position [397, 0]
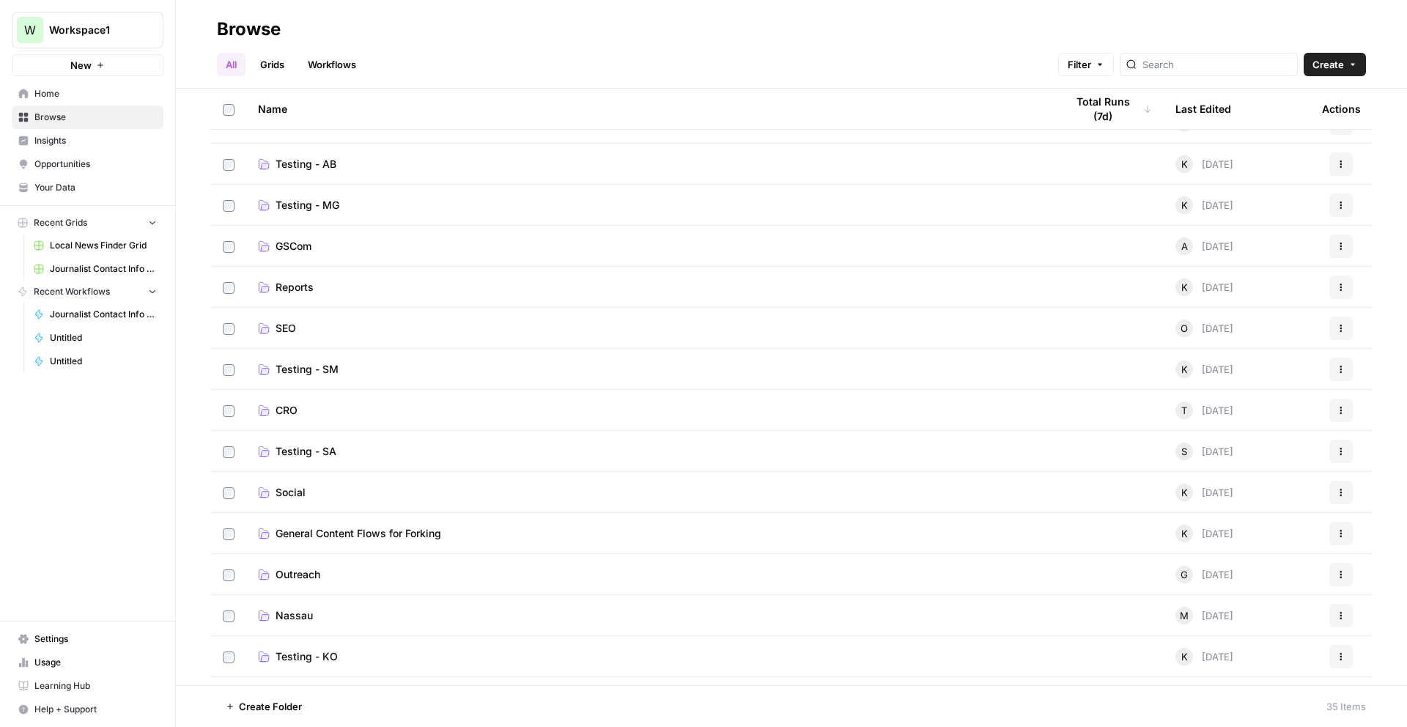
click at [295, 580] on span "Outreach" at bounding box center [298, 574] width 45 height 15
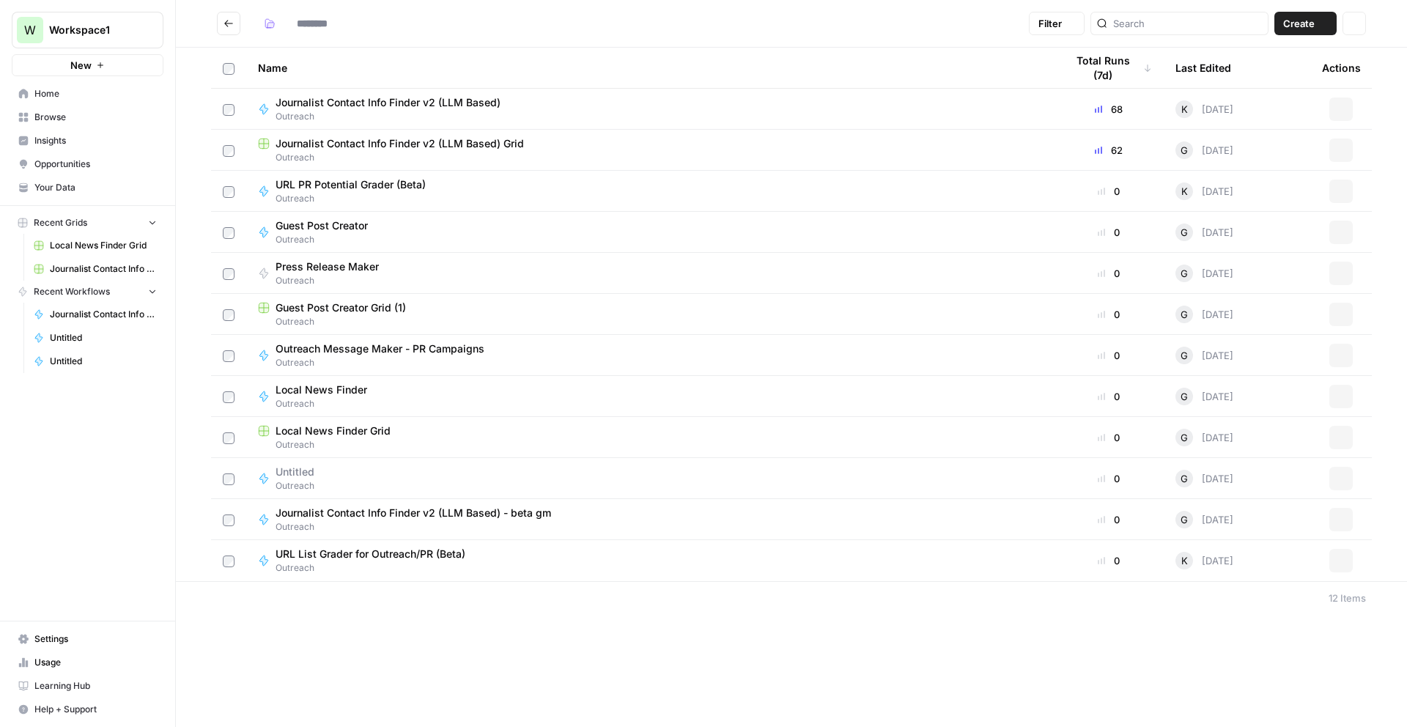
type input "********"
click at [501, 152] on span "Outreach" at bounding box center [650, 157] width 784 height 13
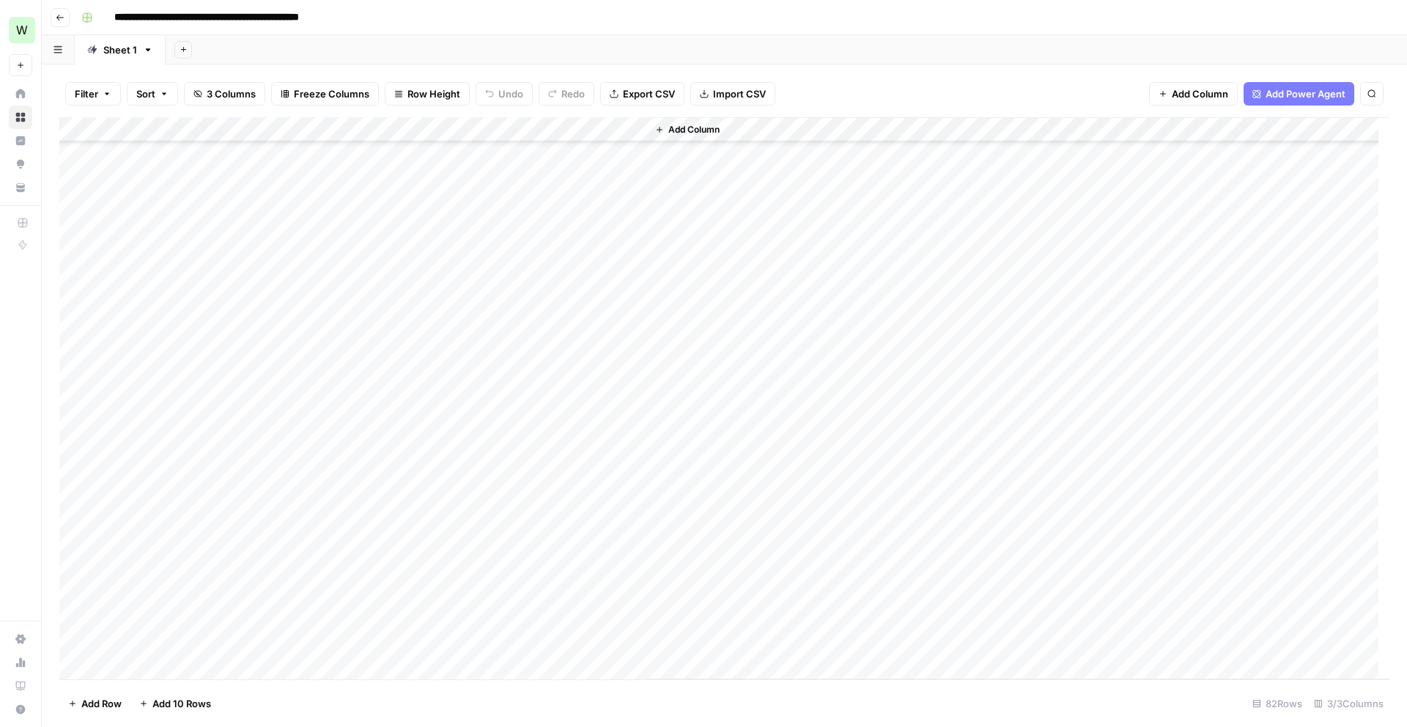
scroll to position [1530, 0]
click at [161, 661] on div "Add Column" at bounding box center [724, 398] width 1330 height 562
click at [193, 690] on footer "Add Row Add 10 Rows 83 Rows 3/3 Columns" at bounding box center [724, 703] width 1330 height 48
click at [190, 703] on span "Add 10 Rows" at bounding box center [181, 703] width 59 height 15
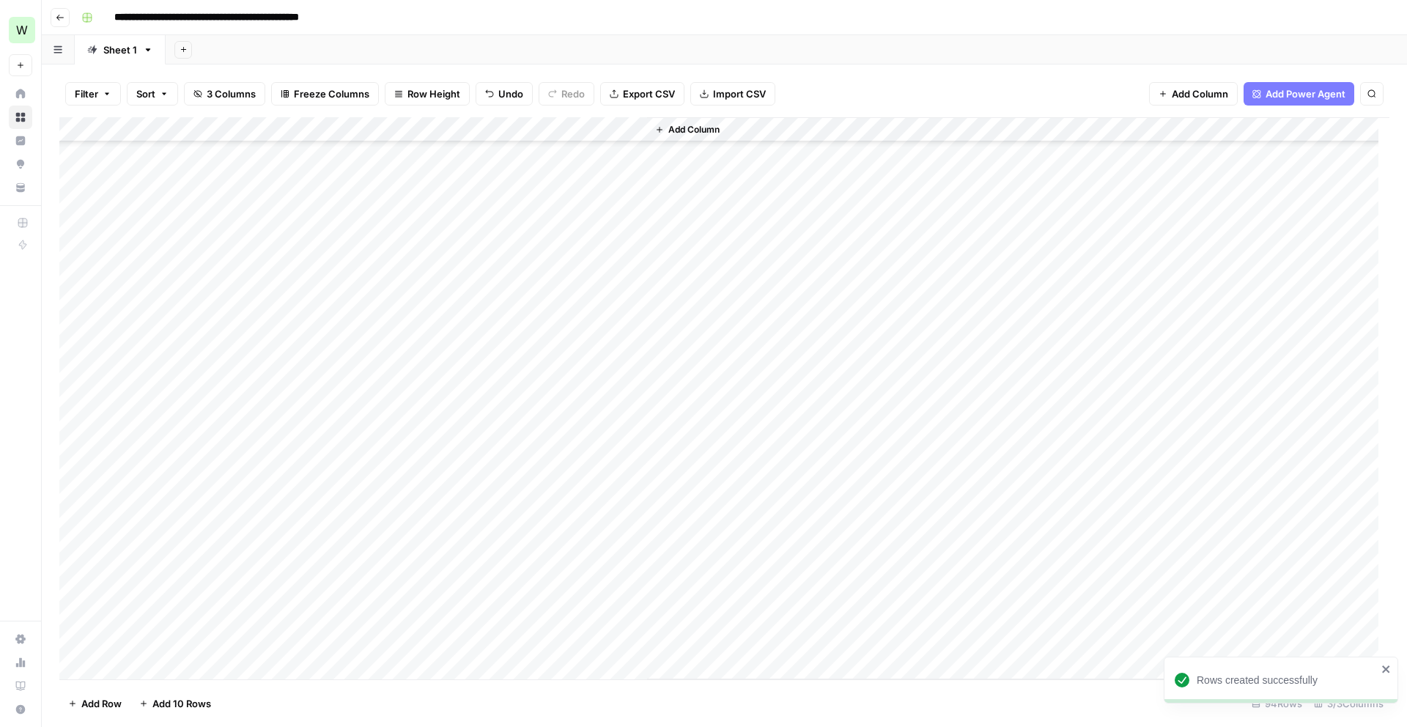
scroll to position [1829, 0]
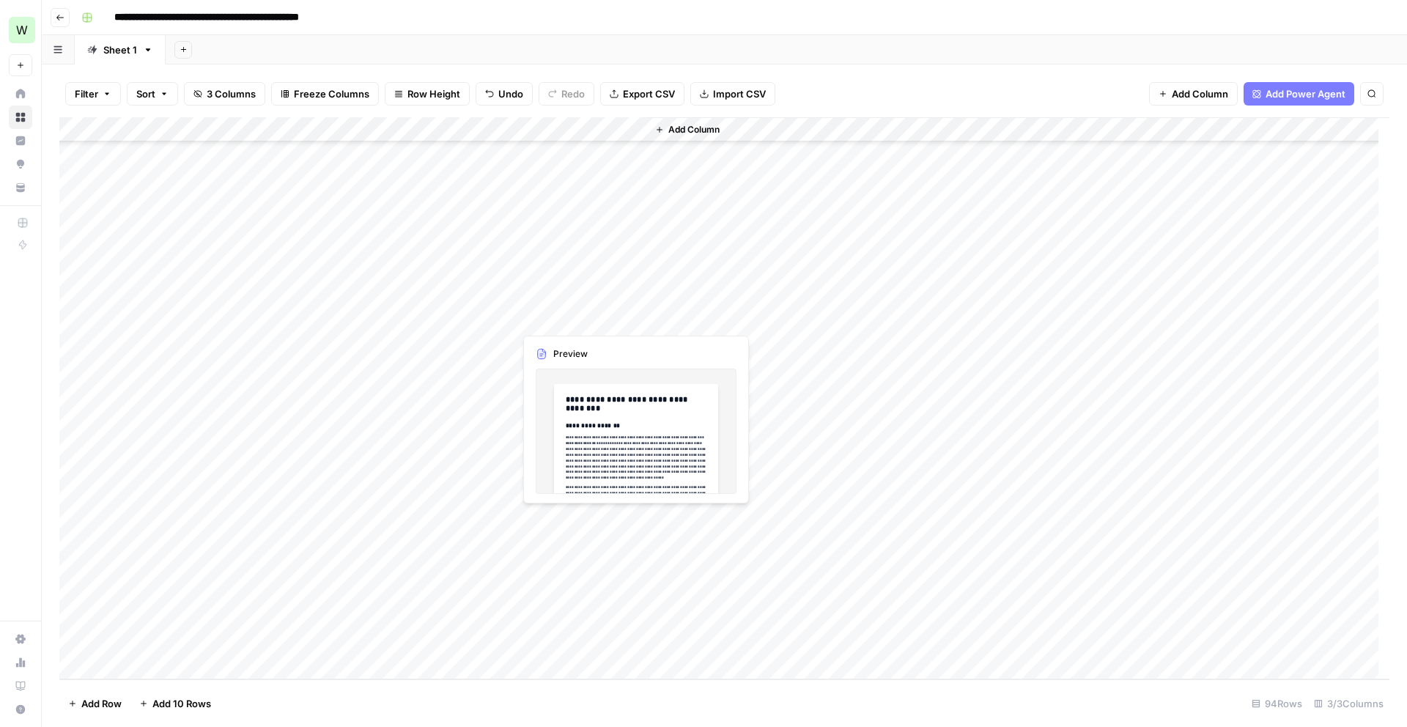
click at [592, 314] on div "Add Column" at bounding box center [724, 398] width 1330 height 562
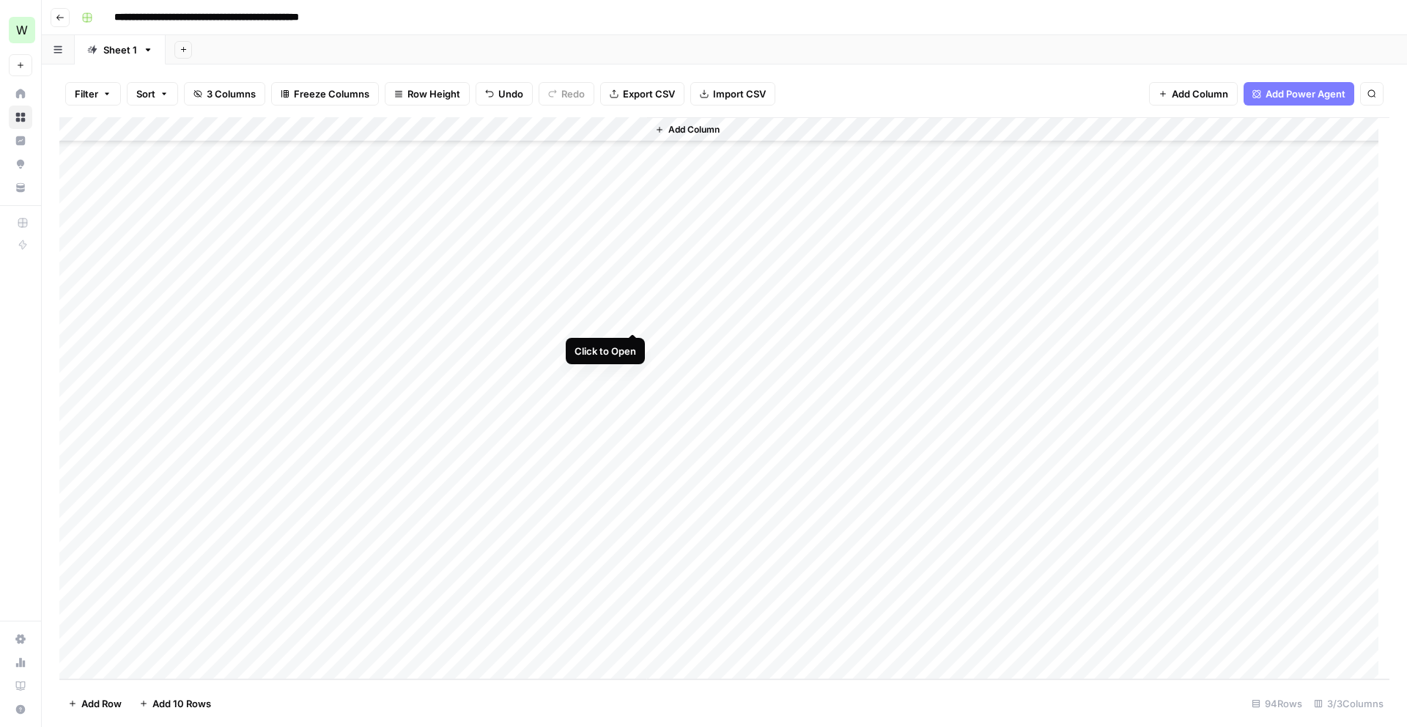
click at [632, 317] on div "Add Column" at bounding box center [724, 398] width 1330 height 562
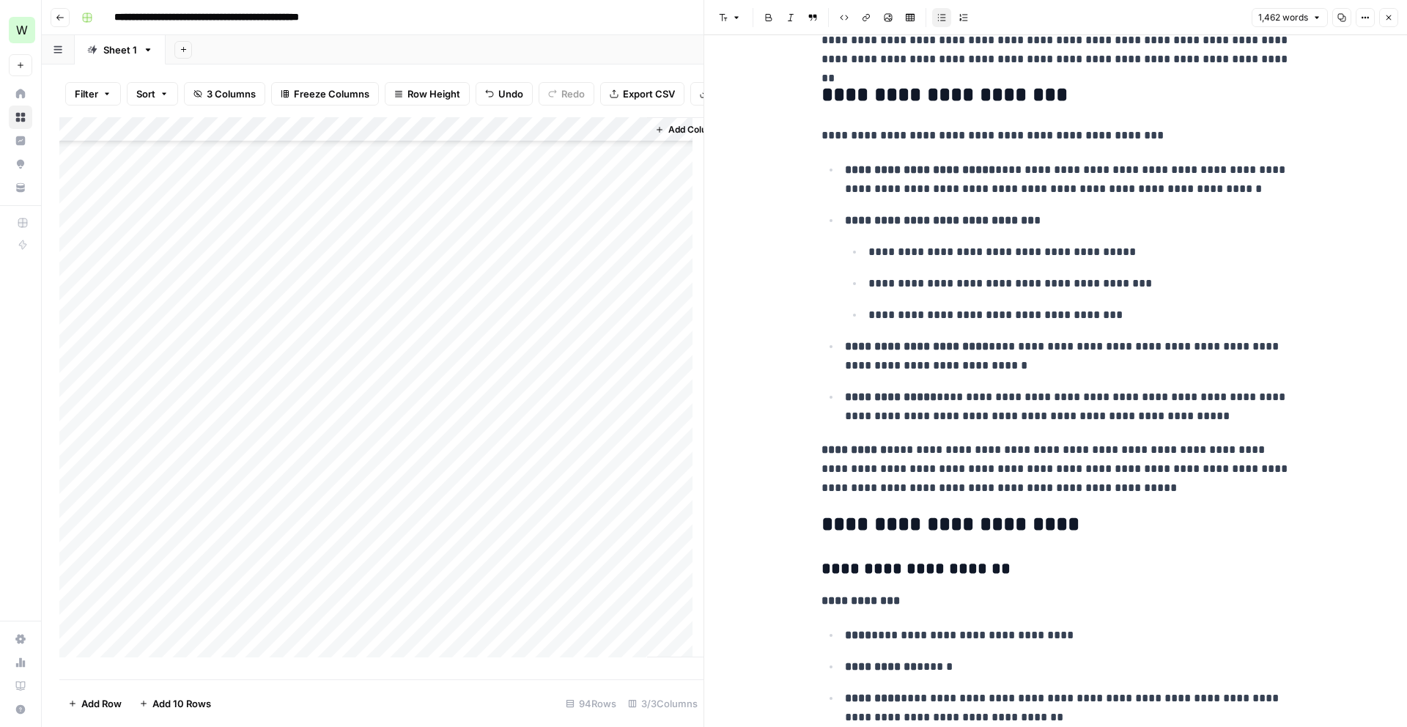
scroll to position [836, 0]
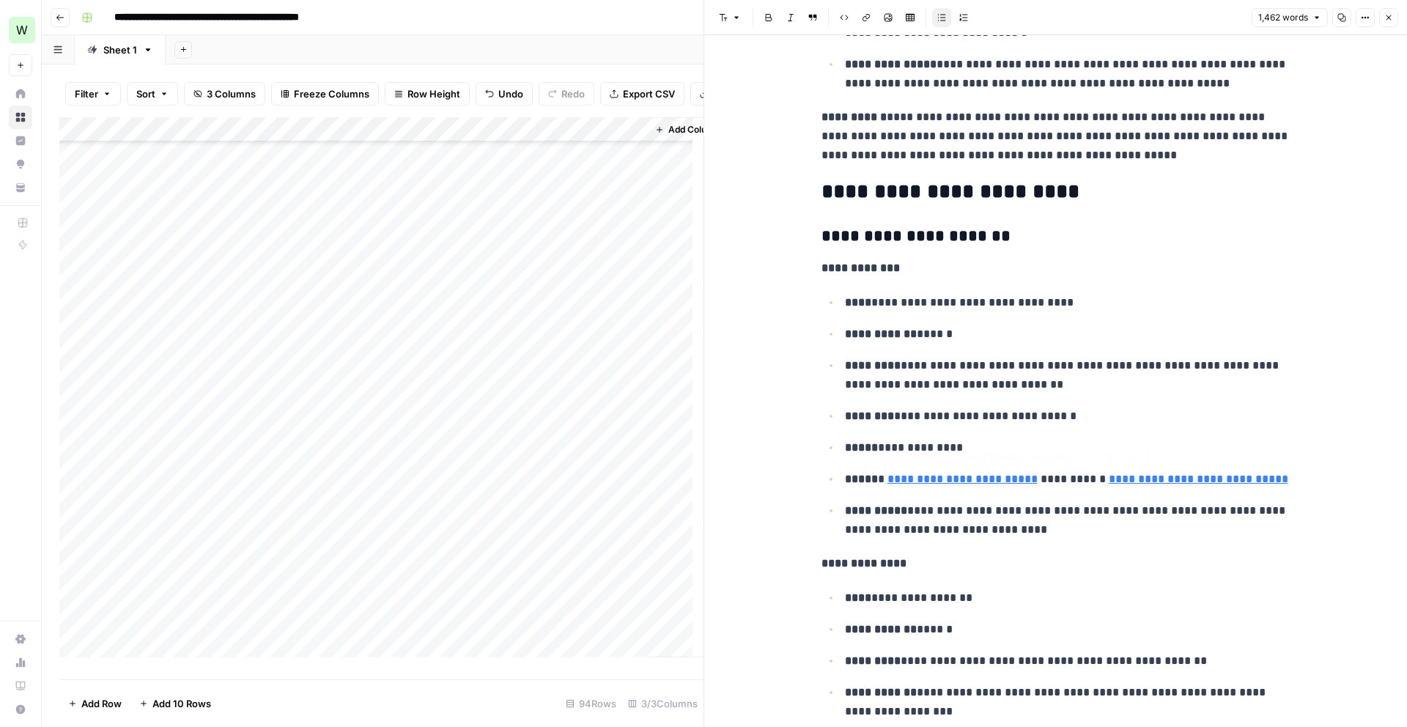
type input "mailto:brian_bennett@timemagazine.com"
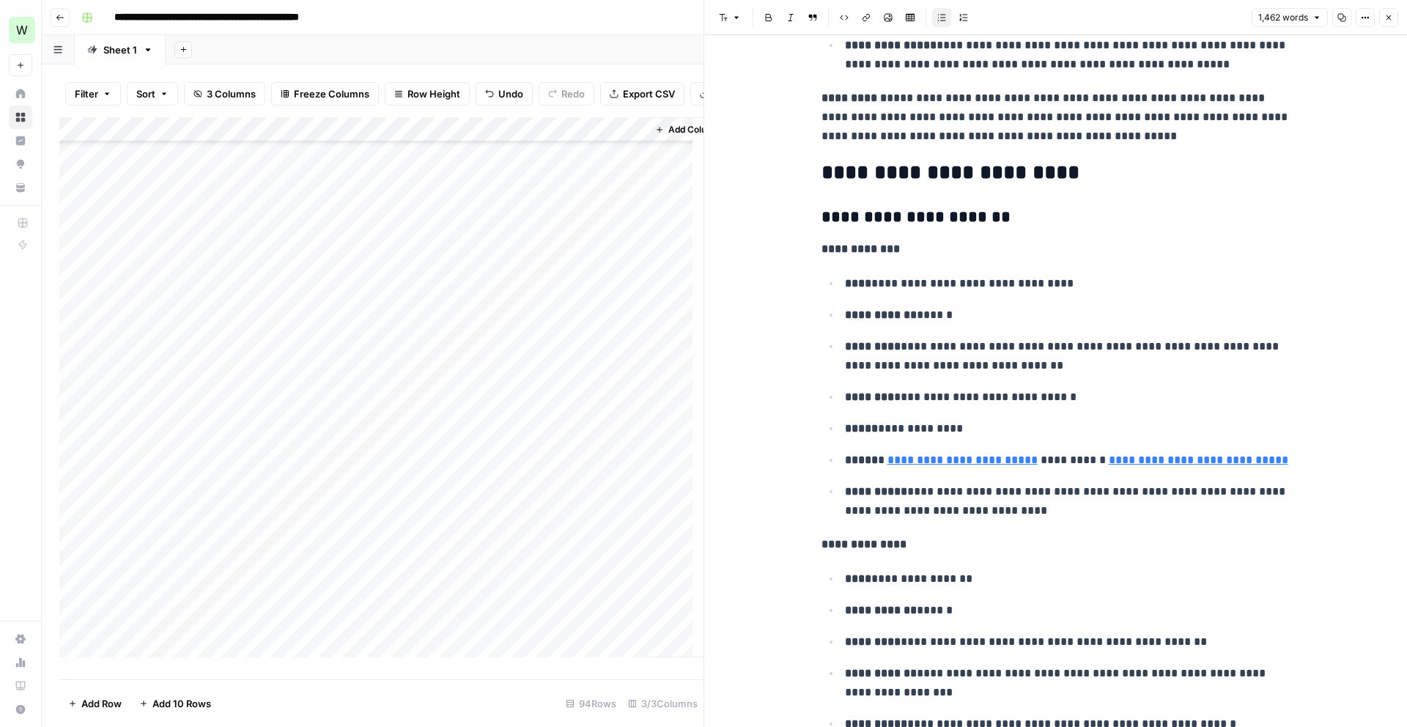
scroll to position [874, 0]
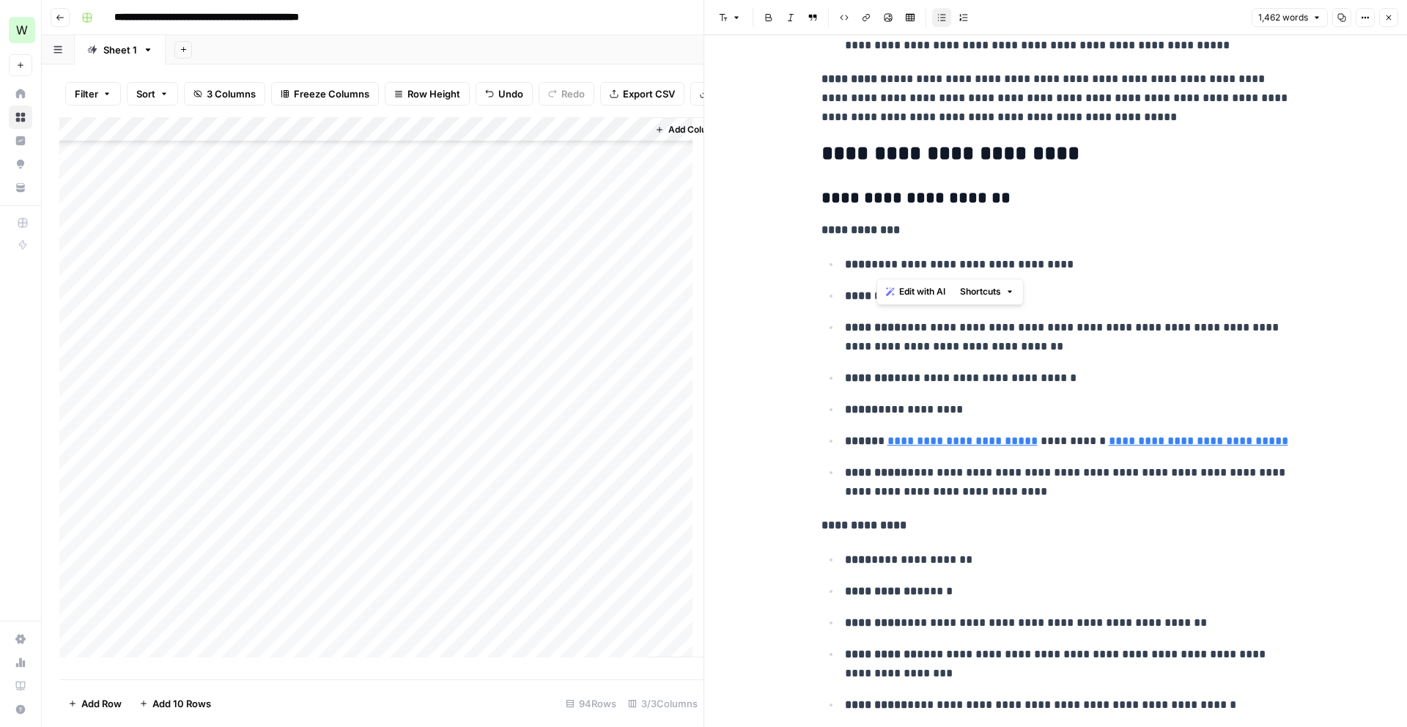
drag, startPoint x: 874, startPoint y: 265, endPoint x: 1070, endPoint y: 262, distance: 195.7
click at [1070, 262] on p "**********" at bounding box center [1068, 264] width 446 height 19
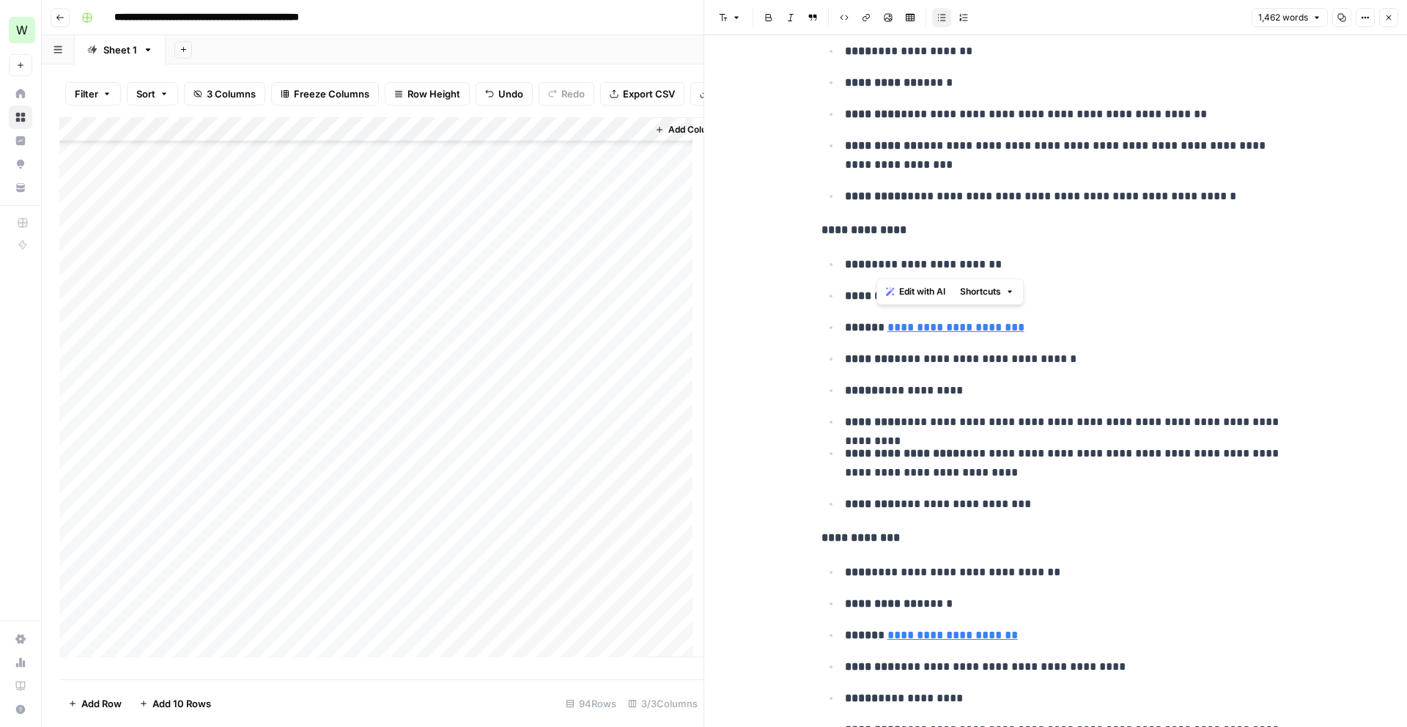
scroll to position [1488, 0]
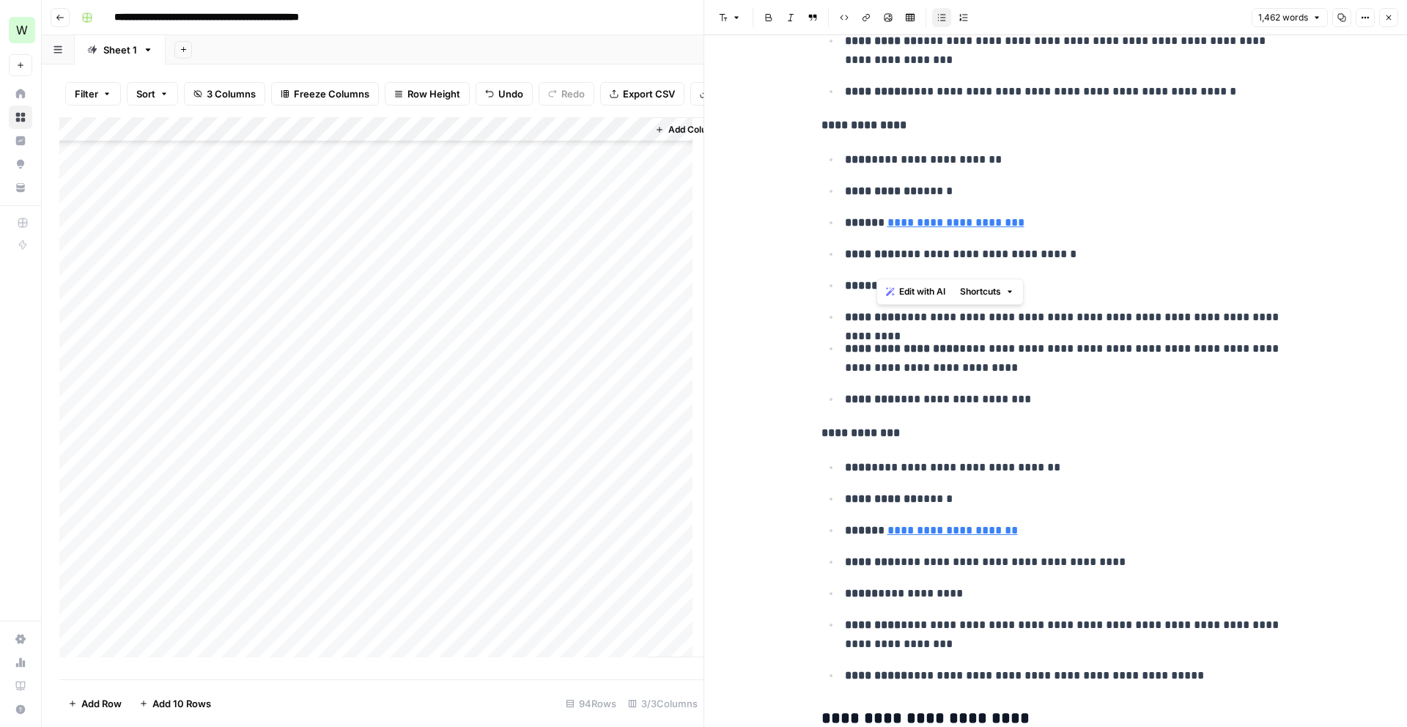
click at [146, 381] on div "Add Column" at bounding box center [381, 392] width 644 height 551
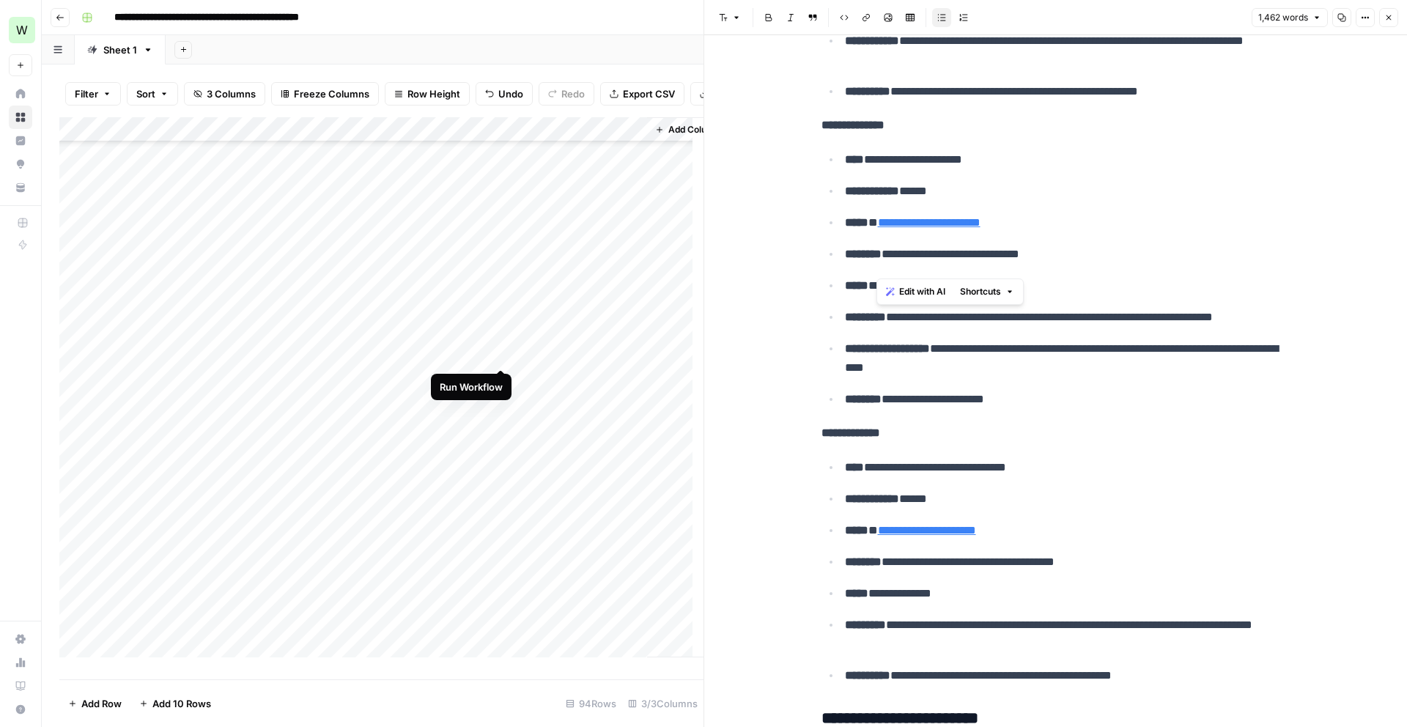
click at [500, 353] on div "Add Column" at bounding box center [381, 392] width 644 height 551
click at [633, 333] on div "Add Column" at bounding box center [381, 392] width 644 height 551
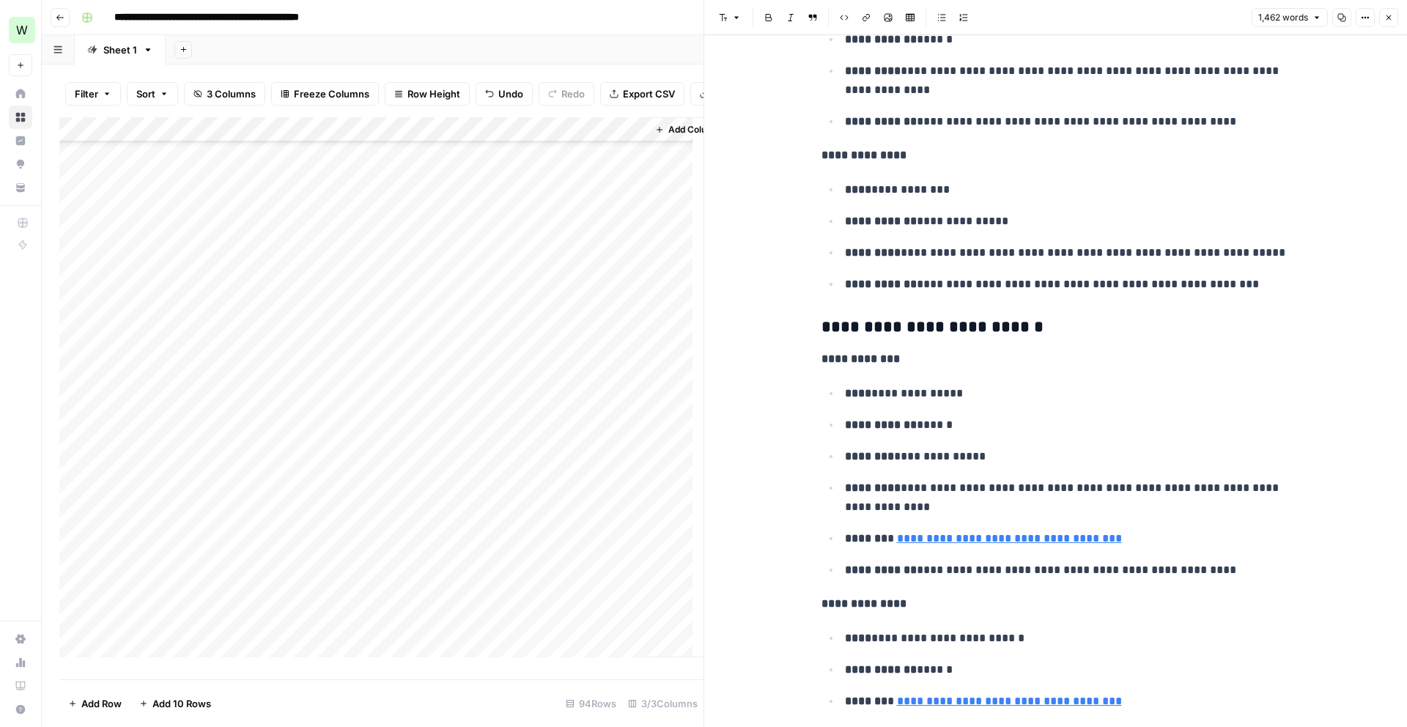
scroll to position [2936, 0]
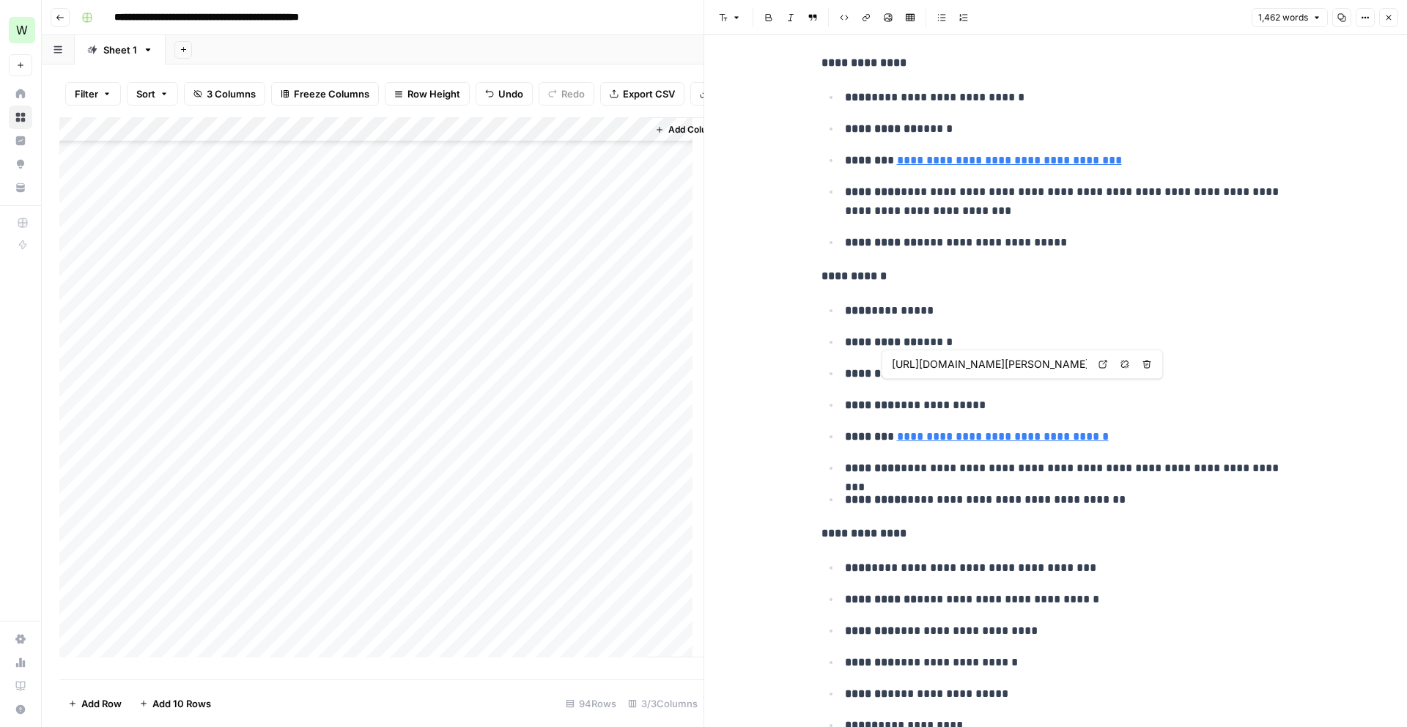
type input "https://time.com/author/harry-booth/"
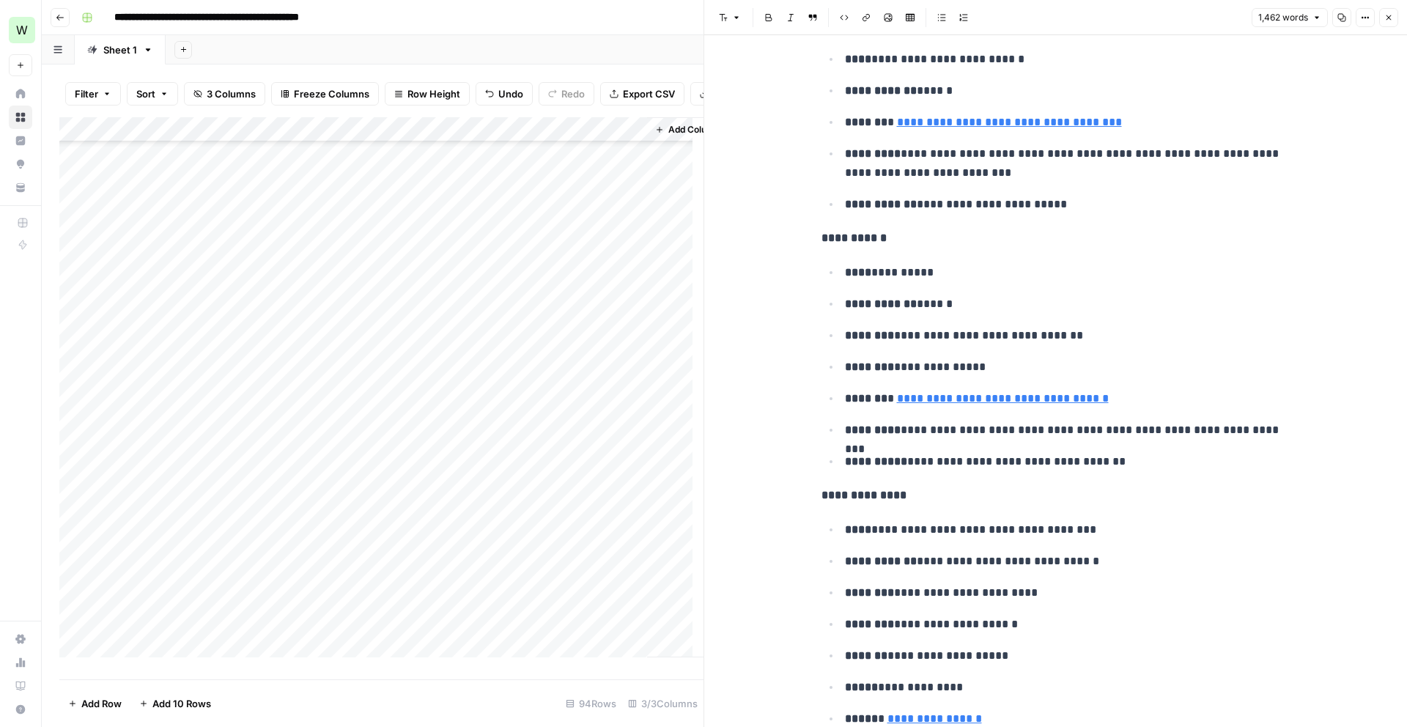
scroll to position [3306, 0]
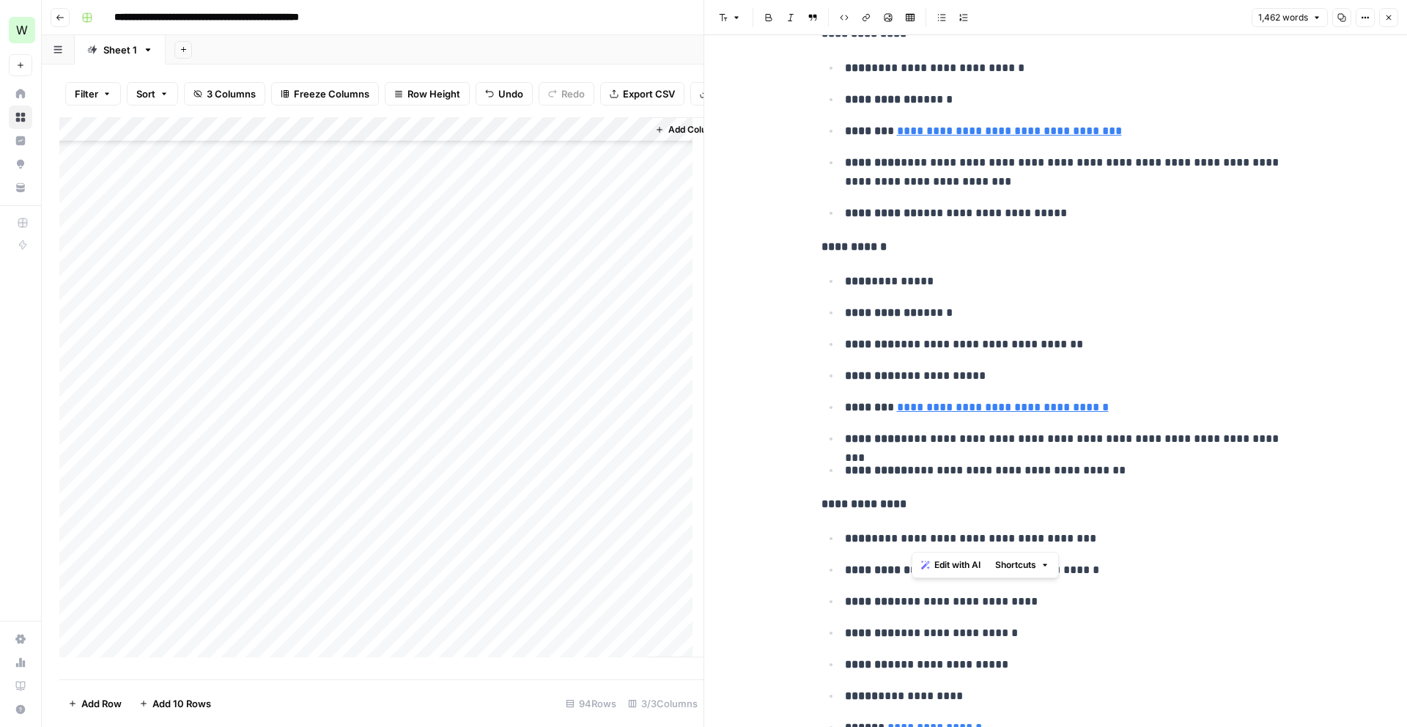
drag, startPoint x: 912, startPoint y: 543, endPoint x: 1046, endPoint y: 543, distance: 134.1
click at [1046, 543] on p "**********" at bounding box center [1068, 538] width 446 height 19
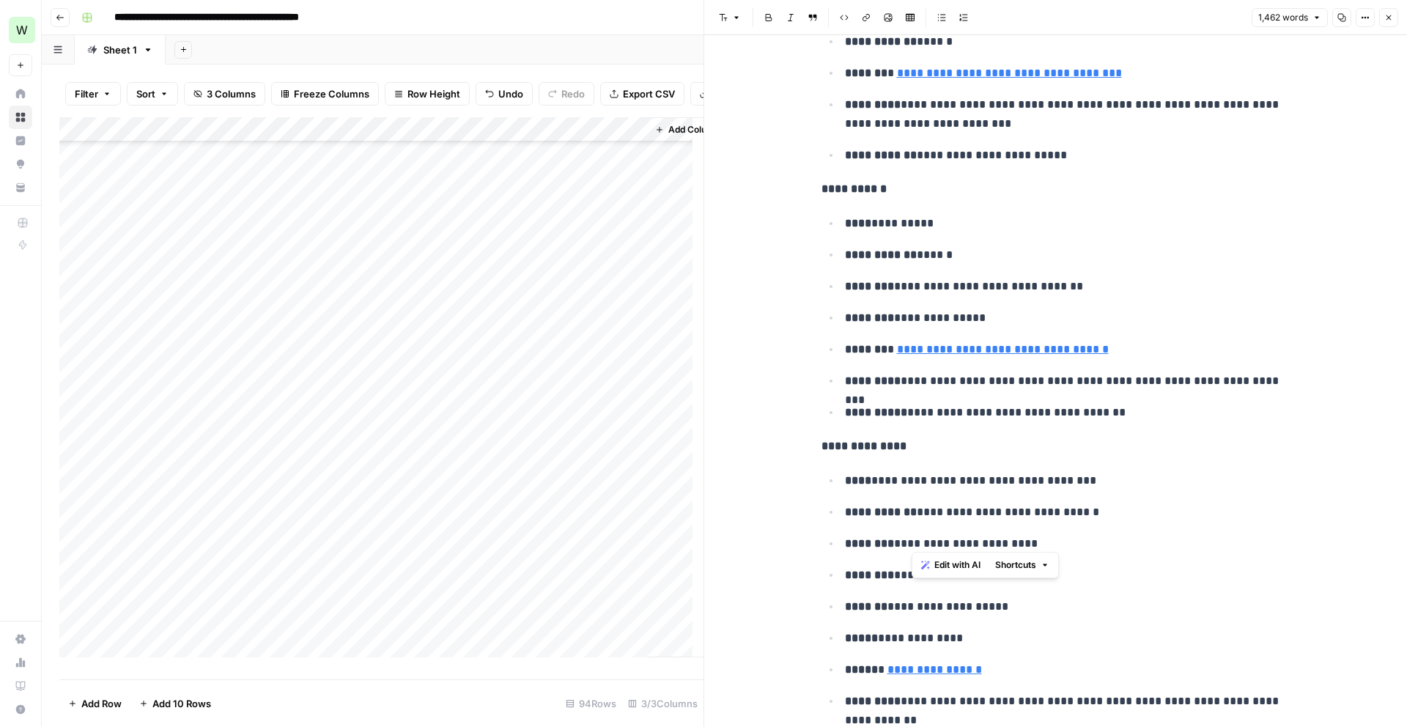
scroll to position [3439, 0]
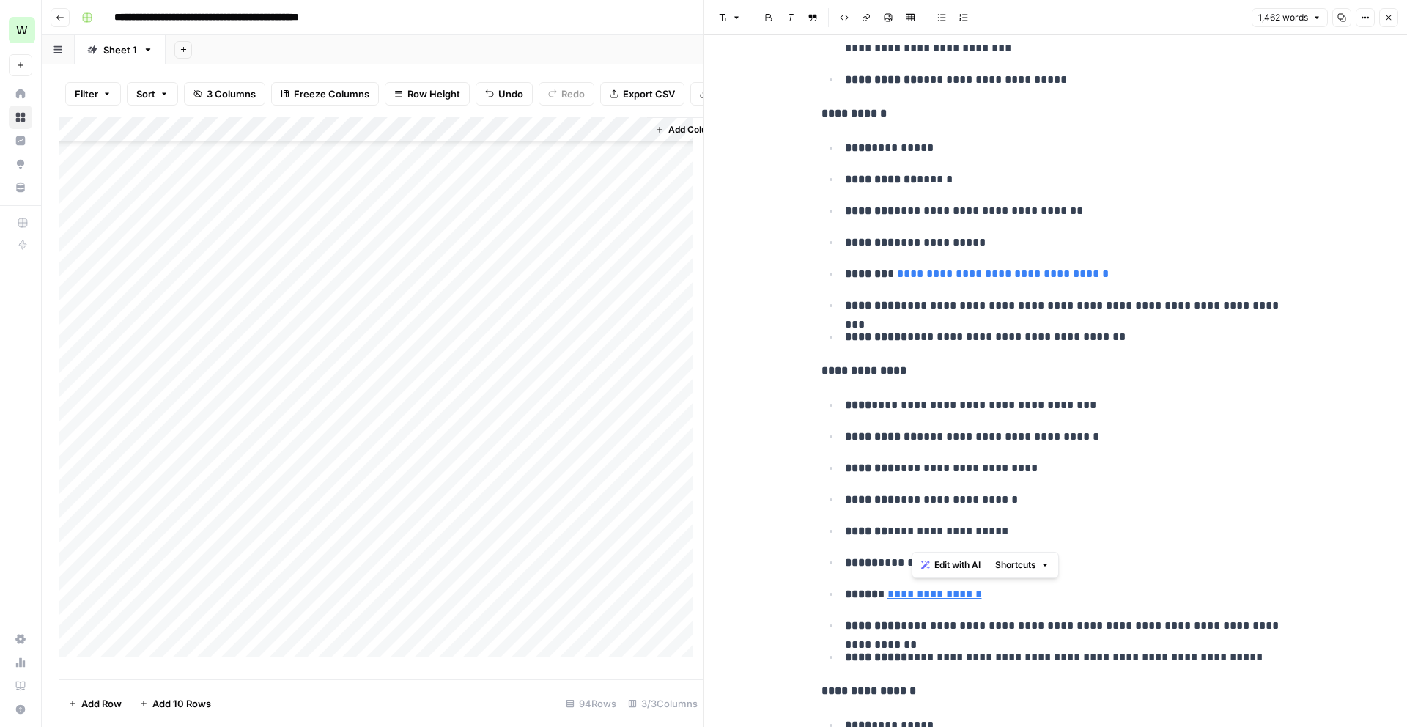
click at [1184, 526] on p "**********" at bounding box center [1068, 531] width 446 height 19
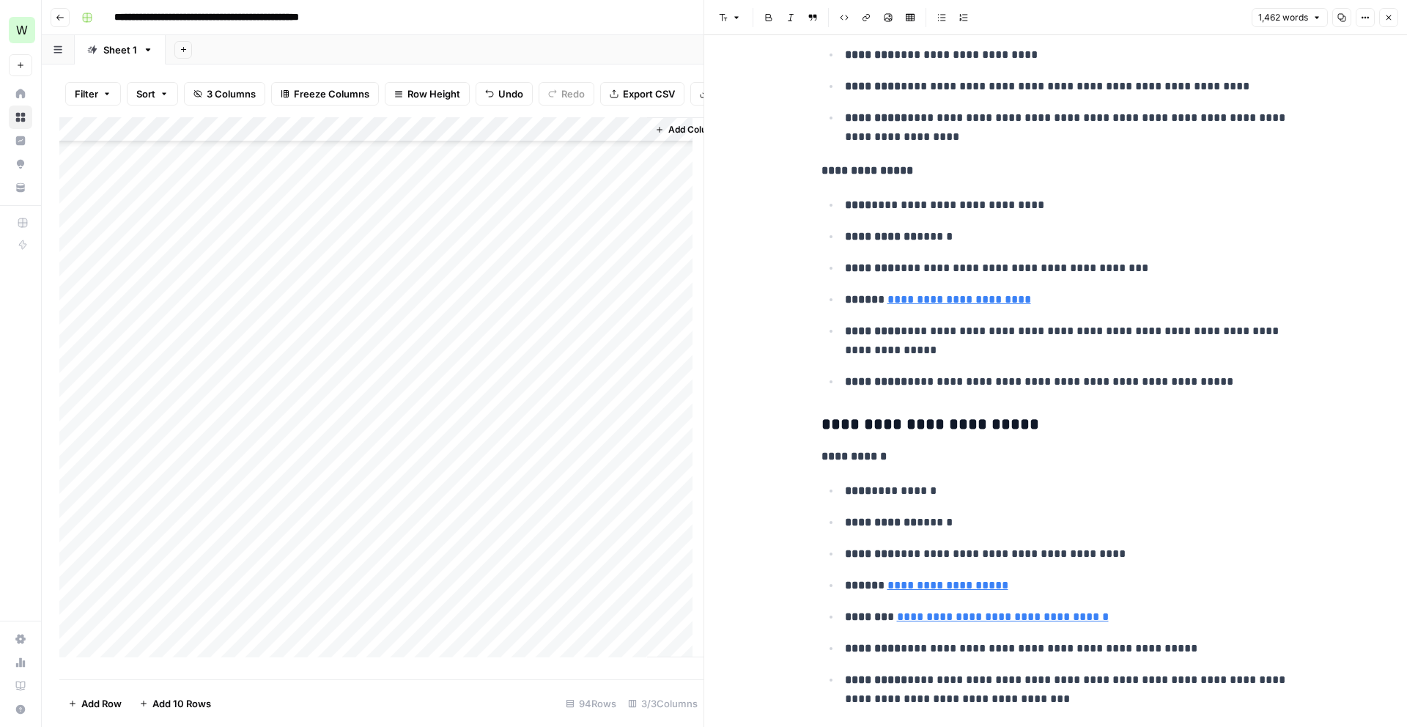
scroll to position [4868, 0]
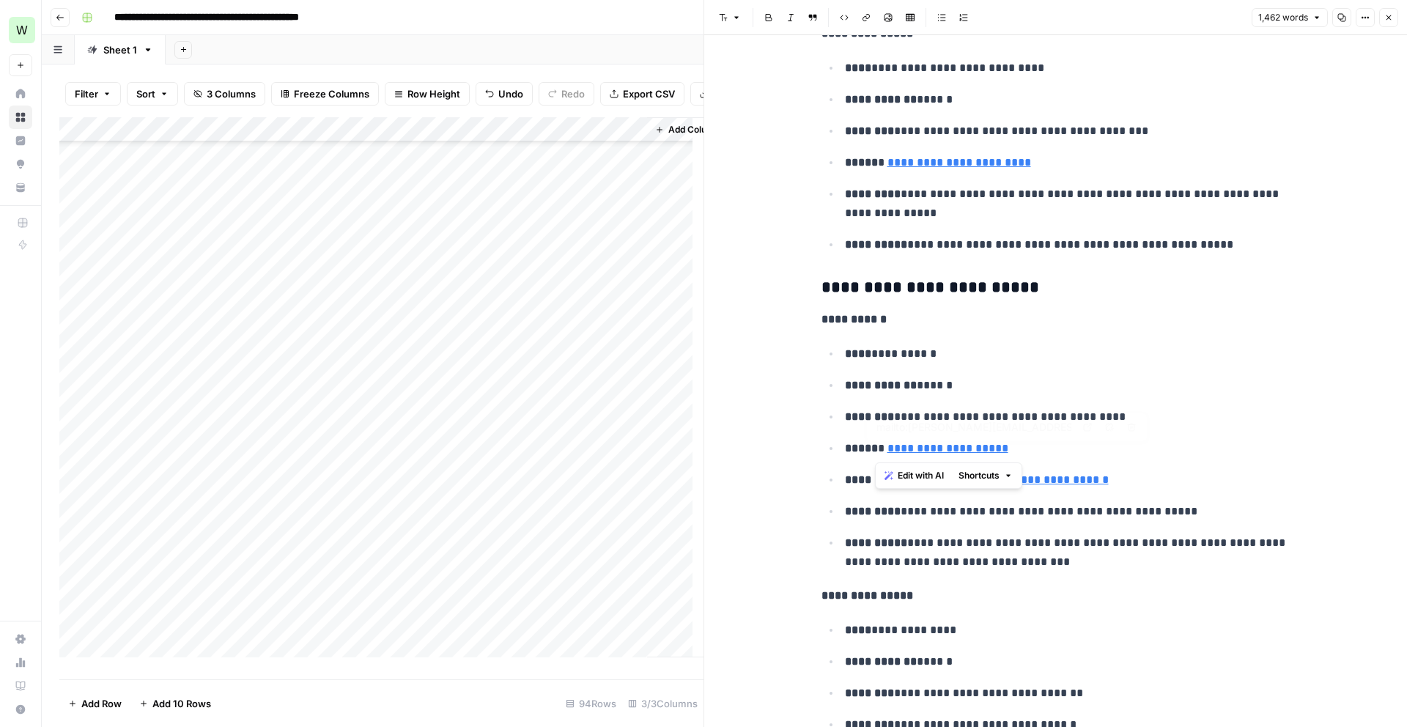
drag, startPoint x: 1020, startPoint y: 449, endPoint x: 876, endPoint y: 456, distance: 143.8
click at [876, 456] on p "**********" at bounding box center [1068, 448] width 446 height 19
click at [1226, 456] on p "**********" at bounding box center [1068, 448] width 446 height 19
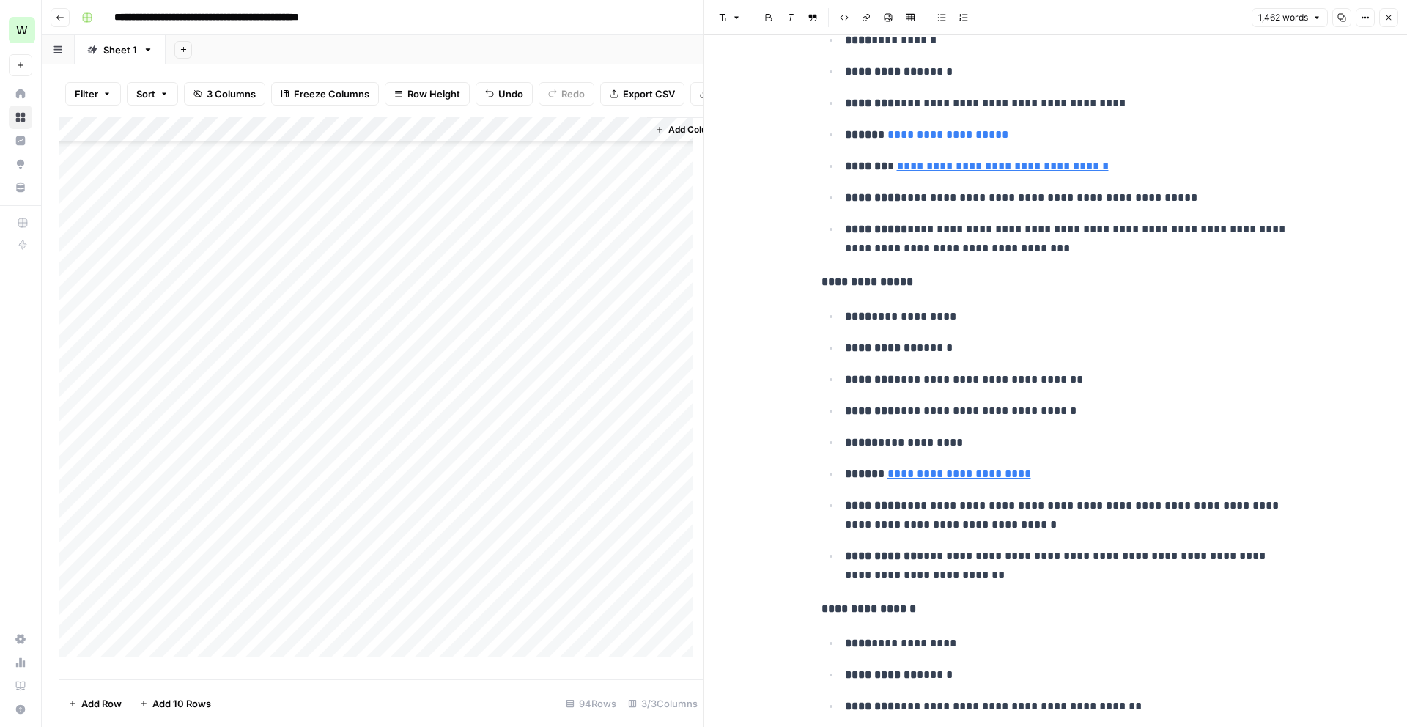
scroll to position [5173, 0]
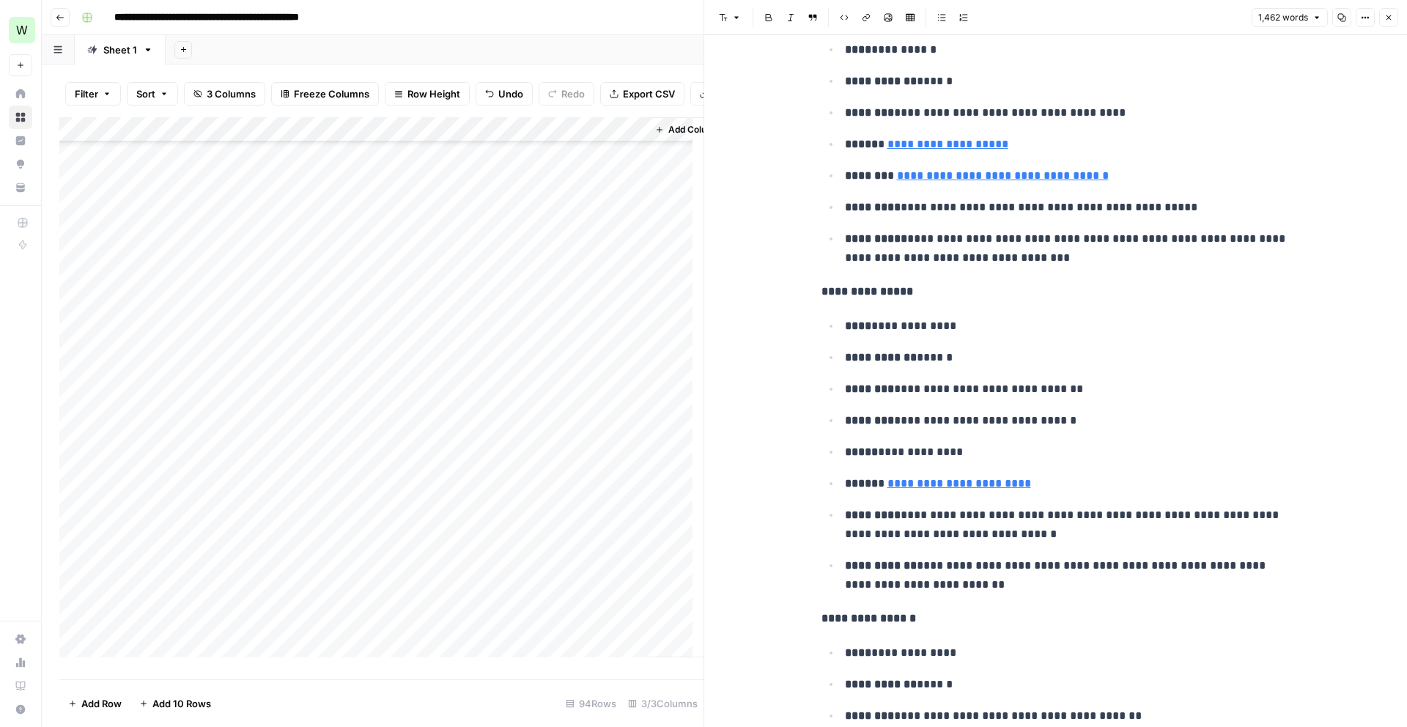
click at [56, 17] on icon "button" at bounding box center [59, 18] width 7 height 6
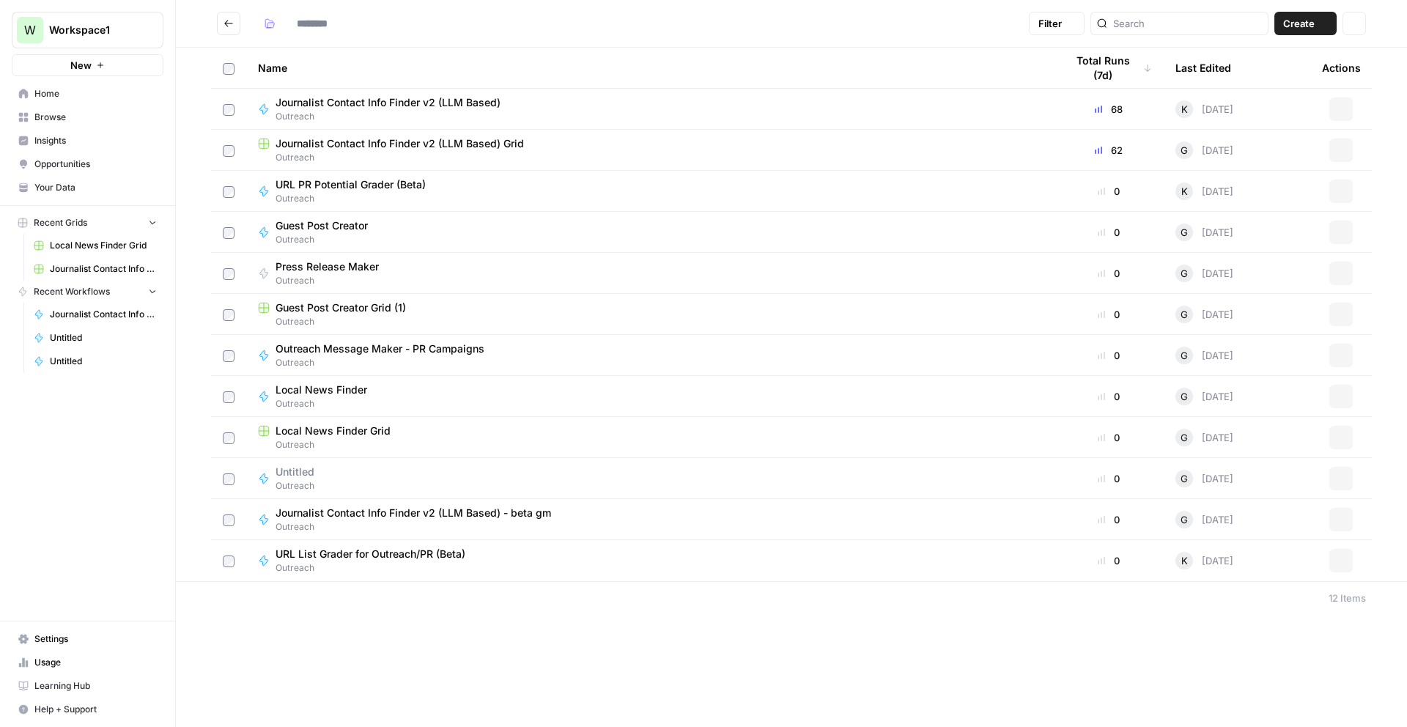
type input "********"
click at [336, 188] on span "URL PR Potential Grader (Beta)" at bounding box center [351, 184] width 150 height 15
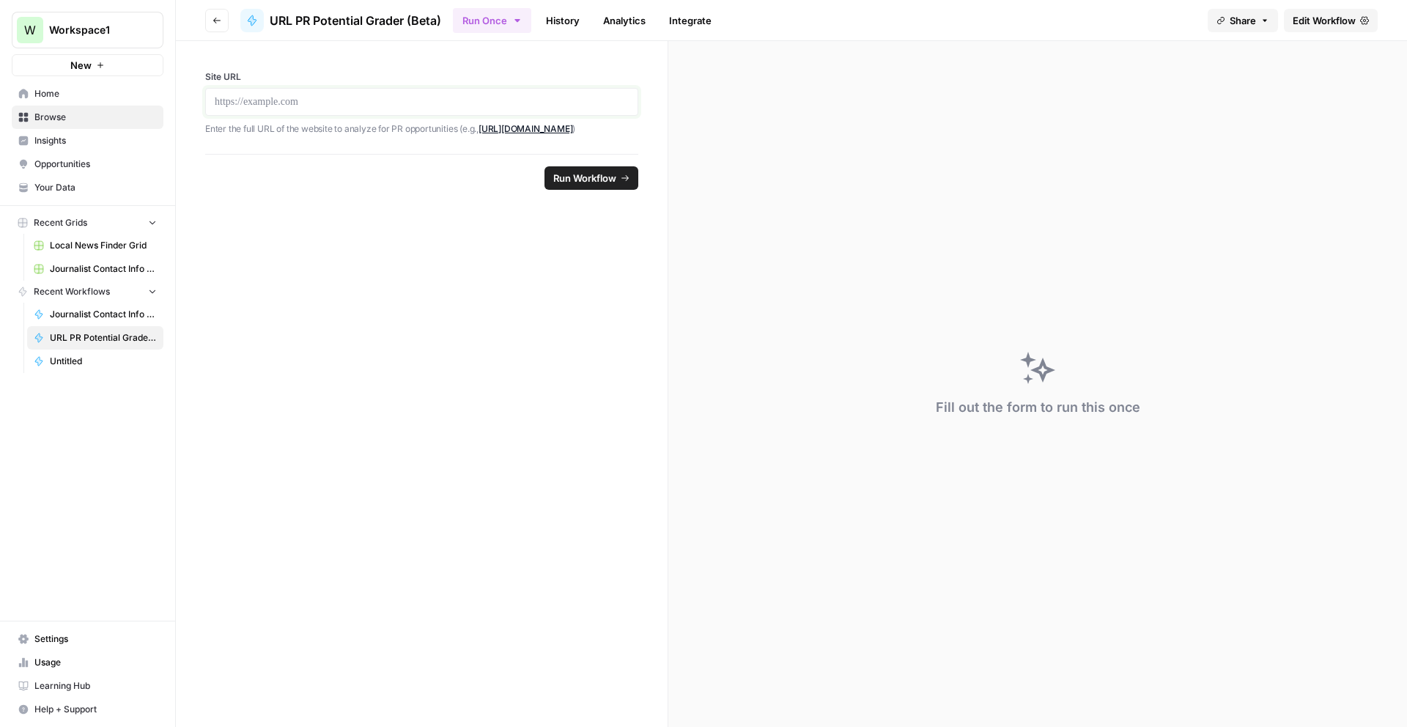
click at [262, 100] on p at bounding box center [422, 102] width 414 height 15
click at [1330, 21] on span "Edit Workflow" at bounding box center [1324, 20] width 63 height 15
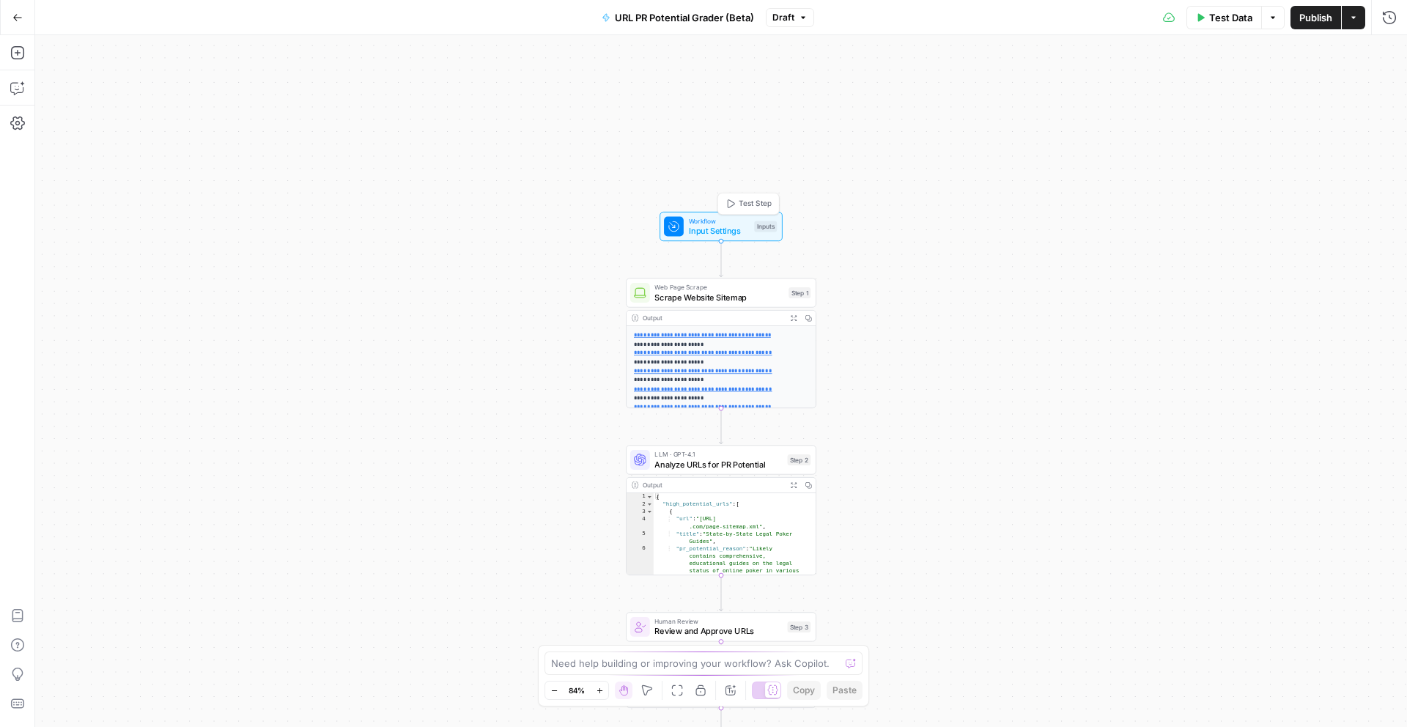
click at [755, 204] on span "Test Step" at bounding box center [755, 203] width 32 height 11
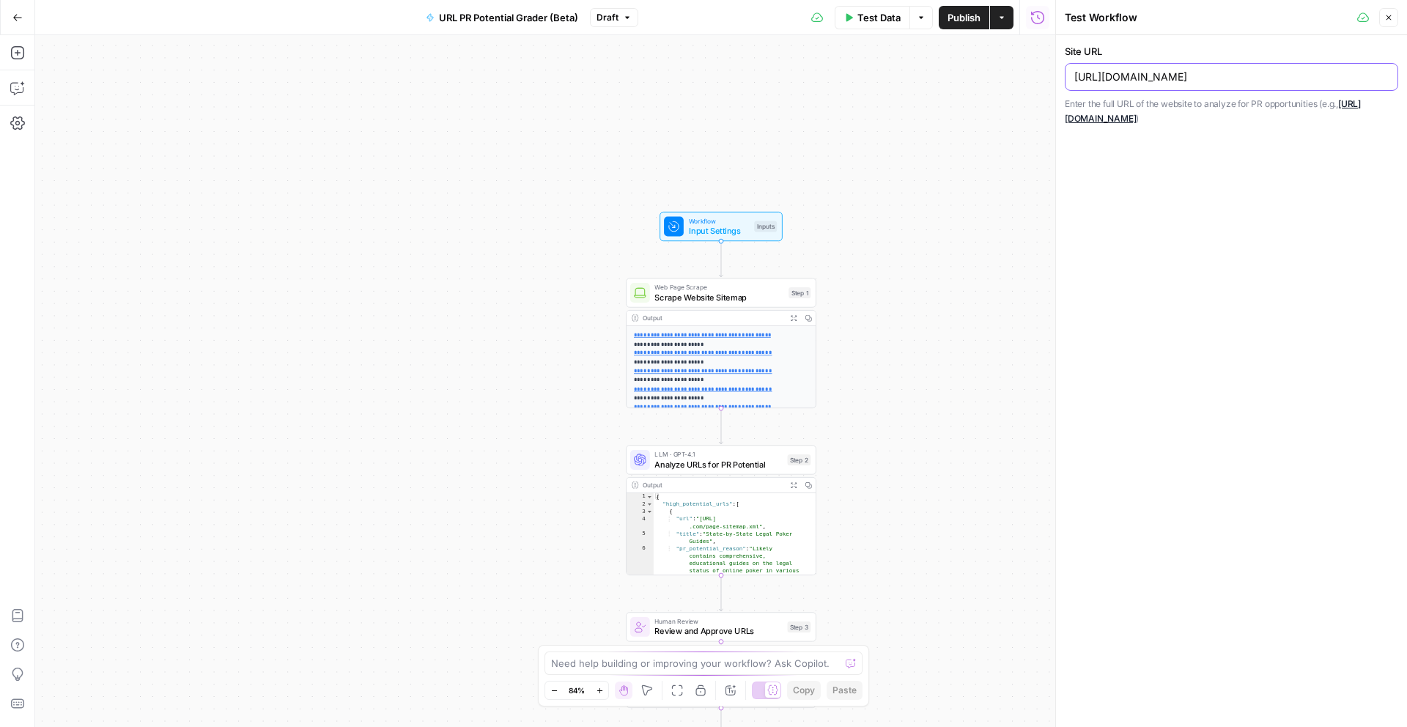
click at [1204, 78] on input "https://www.legaluspokersites.com/" at bounding box center [1232, 77] width 314 height 15
click at [1201, 76] on input "https://www.legaluspokersites.com/" at bounding box center [1232, 77] width 314 height 15
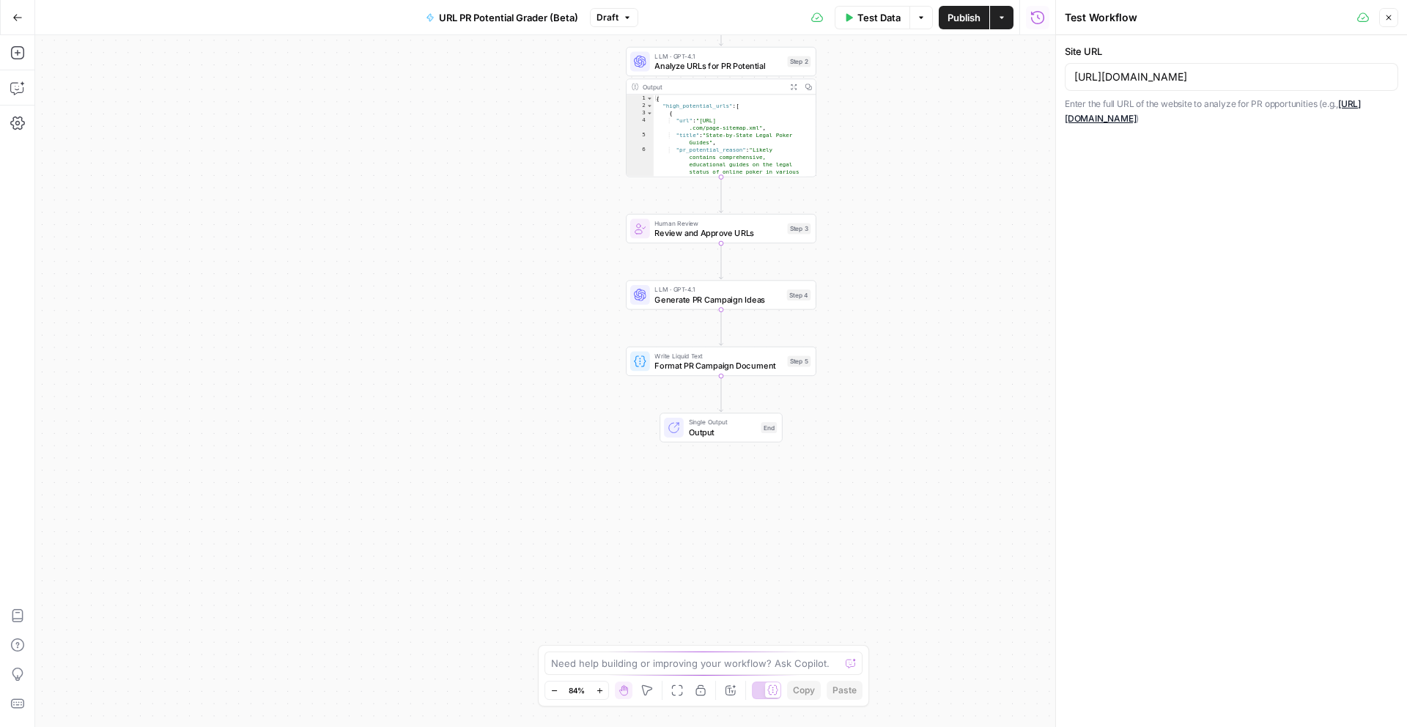
click at [724, 434] on span "Output" at bounding box center [722, 432] width 67 height 12
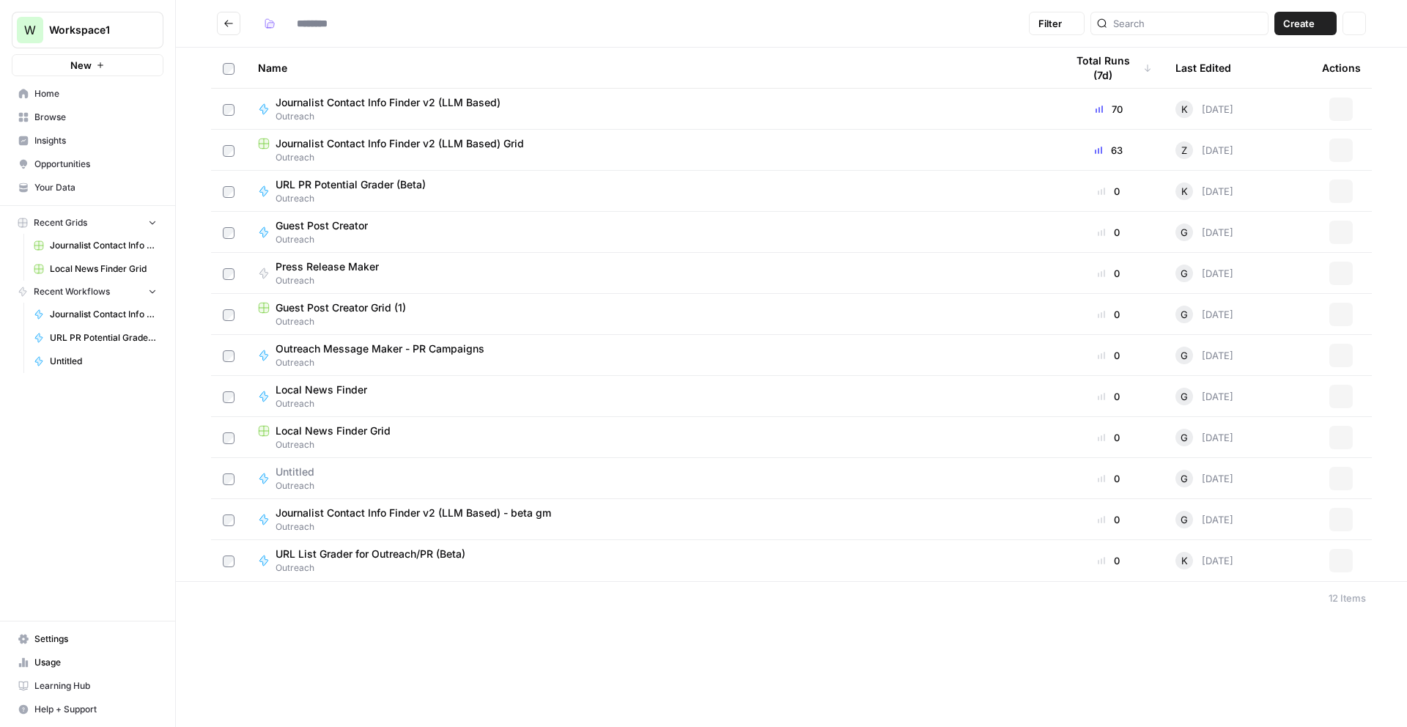
type input "********"
click at [380, 559] on span "URL List Grader for Outreach/PR (Beta)" at bounding box center [371, 554] width 190 height 15
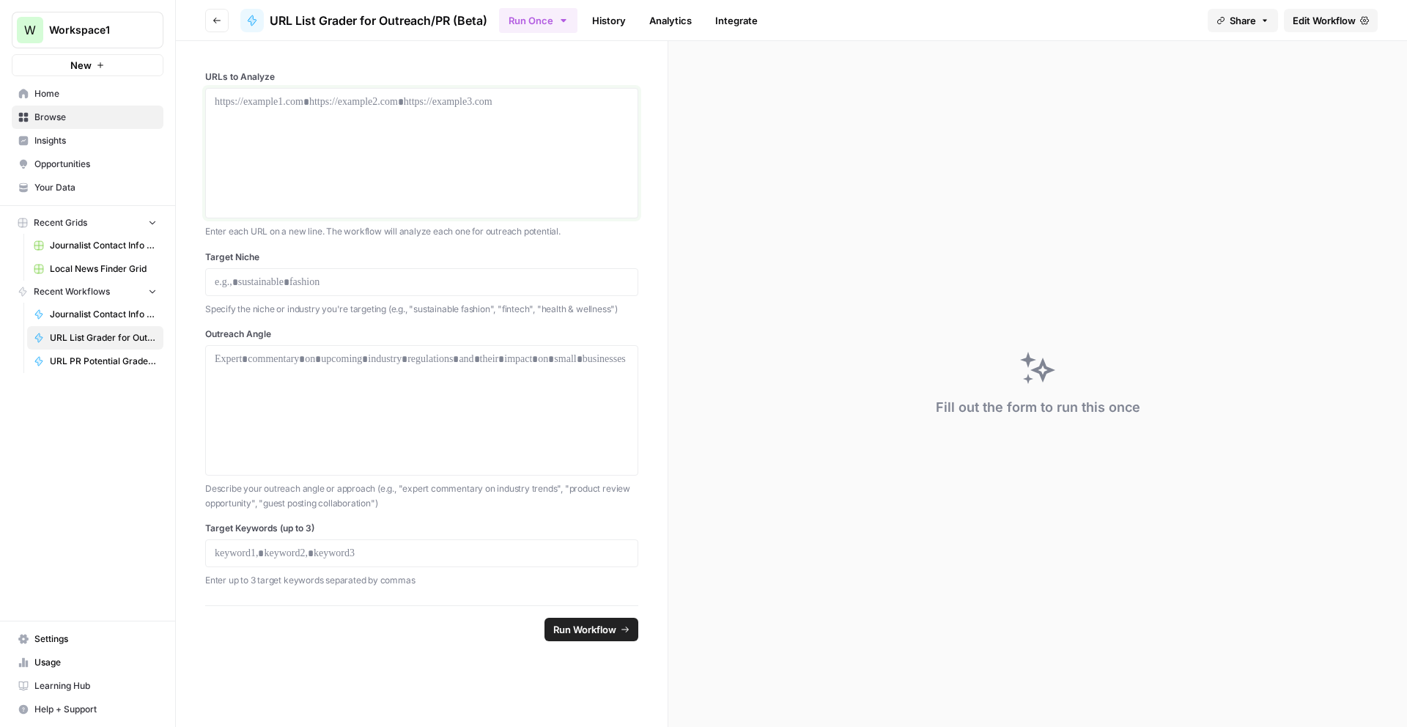
click at [300, 149] on div at bounding box center [422, 153] width 414 height 117
click at [306, 378] on div at bounding box center [422, 410] width 414 height 117
click at [377, 136] on div at bounding box center [422, 153] width 414 height 117
click at [247, 278] on p at bounding box center [422, 282] width 414 height 15
click at [260, 396] on div at bounding box center [422, 410] width 414 height 117
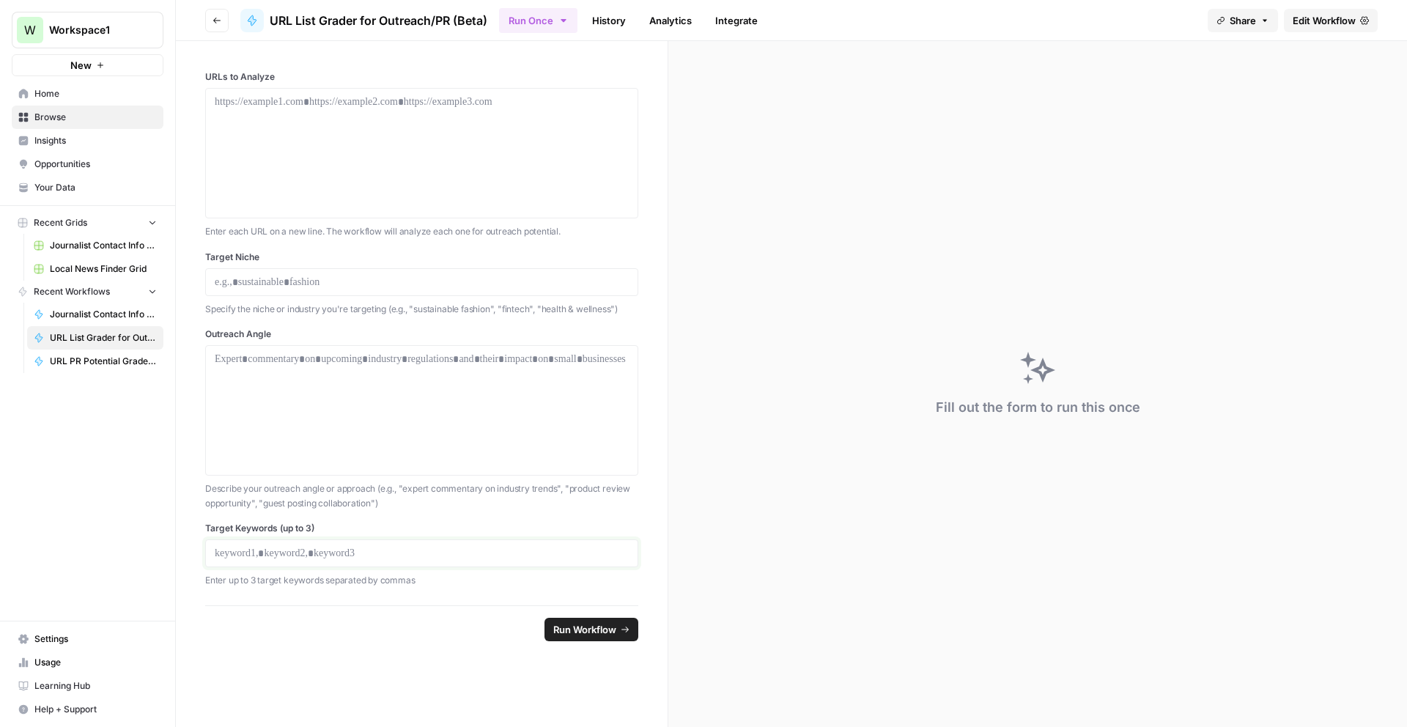
click at [259, 556] on p at bounding box center [422, 553] width 414 height 15
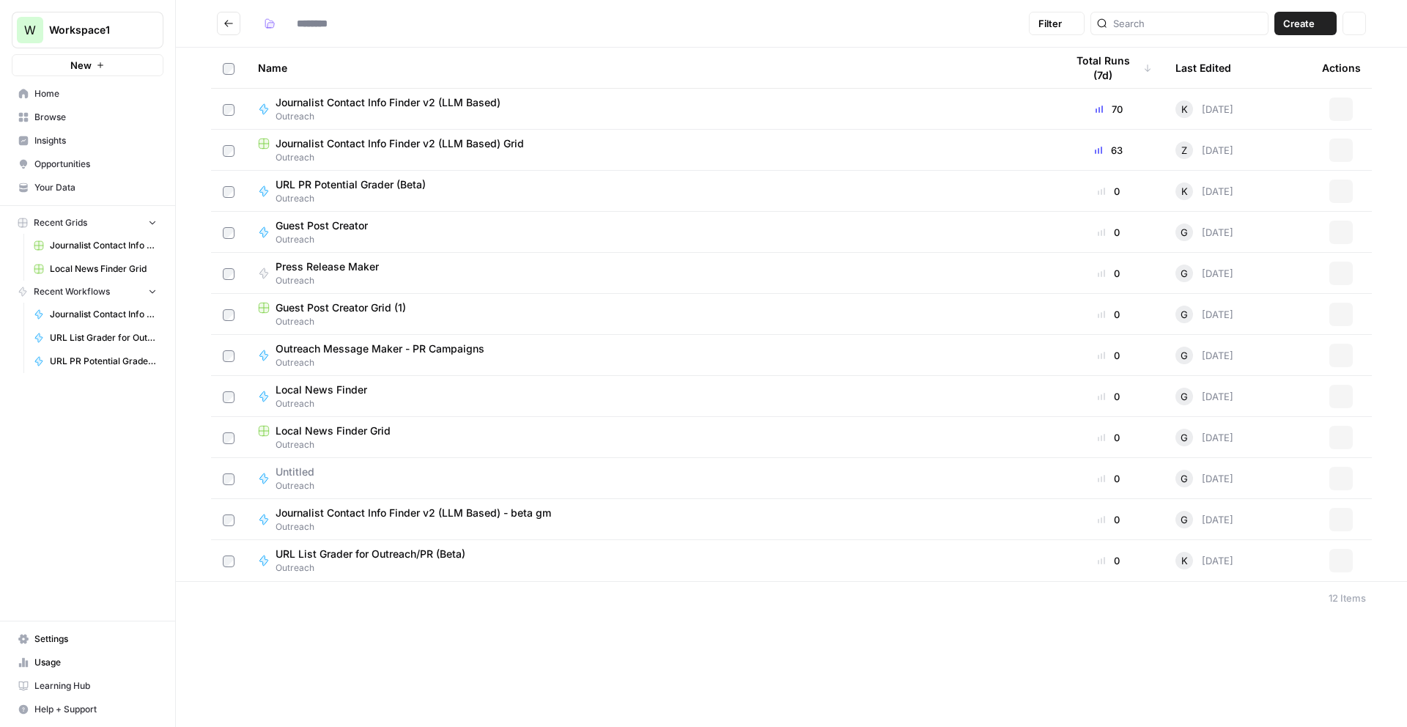
type input "********"
click at [1344, 557] on icon "button" at bounding box center [1341, 560] width 9 height 9
